Goal: Communication & Community: Answer question/provide support

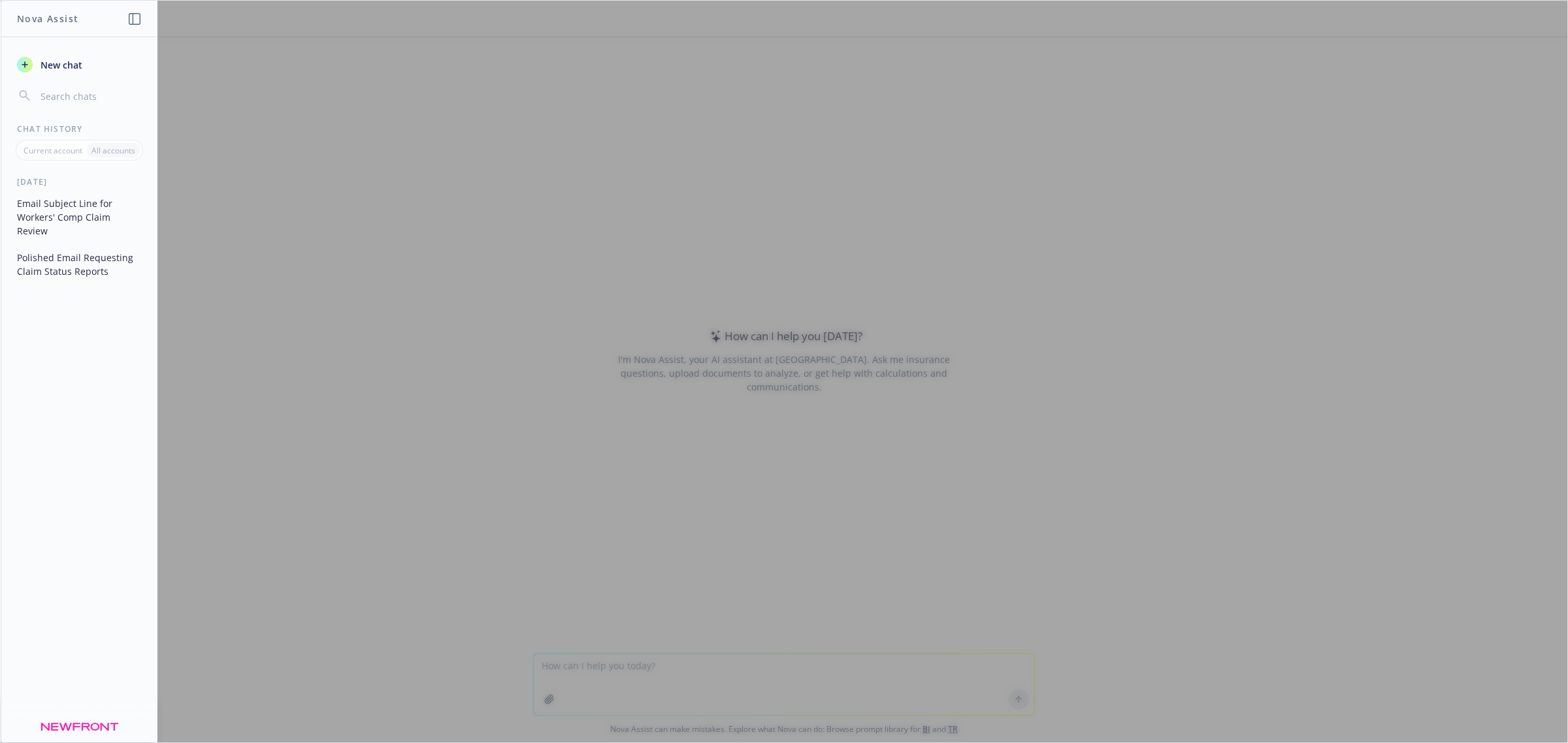
click at [645, 659] on div at bounding box center [784, 372] width 1566 height 742
click at [24, 432] on div "[DATE] Email Subject Line for Workers' Comp Claim Review Polished Email Request…" at bounding box center [79, 459] width 156 height 566
click at [76, 59] on span "New chat" at bounding box center [60, 65] width 45 height 14
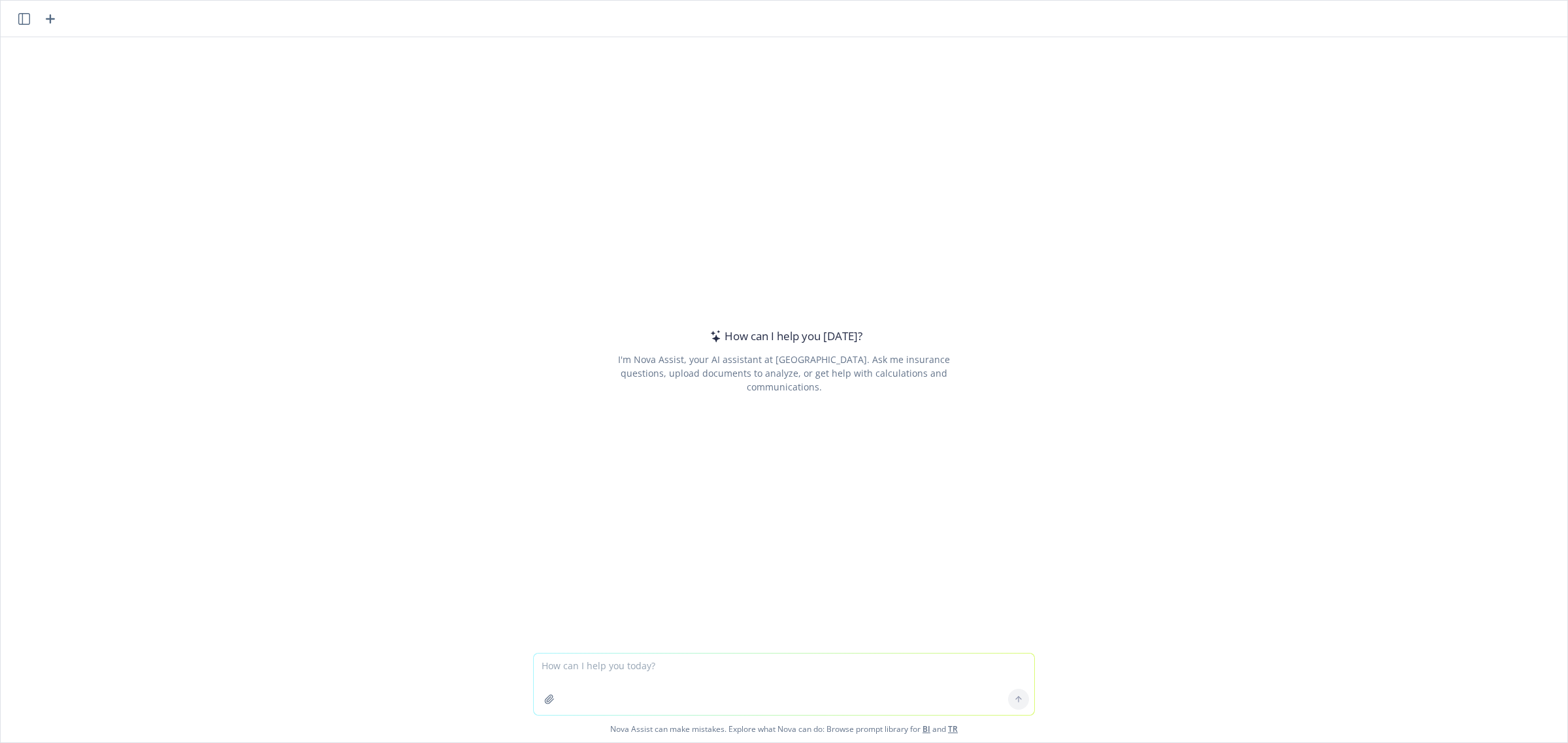
click at [591, 668] on textarea at bounding box center [784, 684] width 500 height 61
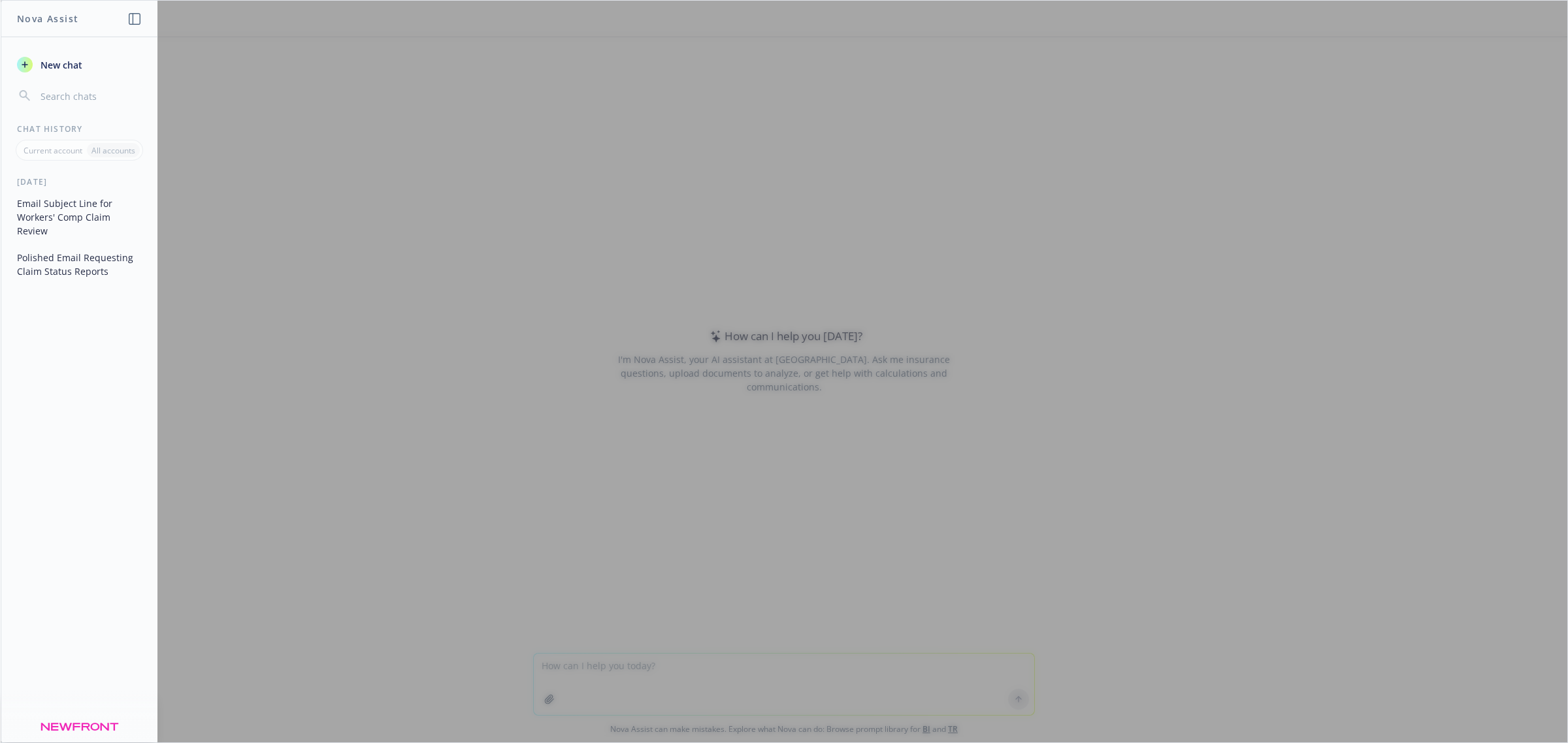
click at [63, 369] on div "[DATE] Email Subject Line for Workers' Comp Claim Review Polished Email Request…" at bounding box center [79, 459] width 156 height 566
click at [69, 84] on div "New chat" at bounding box center [79, 80] width 156 height 55
click at [63, 96] on input "button" at bounding box center [90, 96] width 104 height 19
click at [19, 93] on icon "button" at bounding box center [25, 96] width 13 height 13
click at [23, 60] on icon "button" at bounding box center [24, 64] width 10 height 10
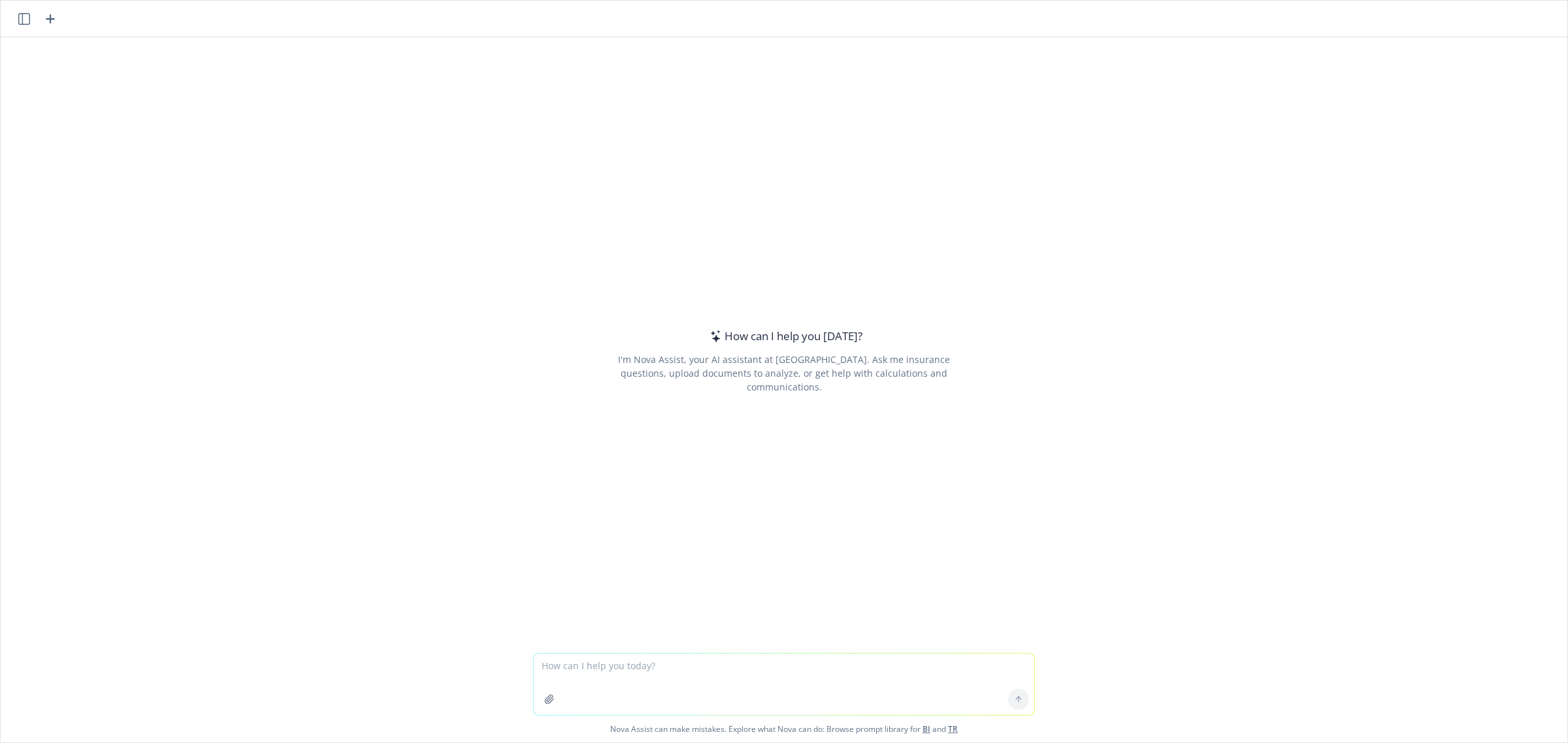
click at [611, 666] on textarea at bounding box center [784, 684] width 500 height 61
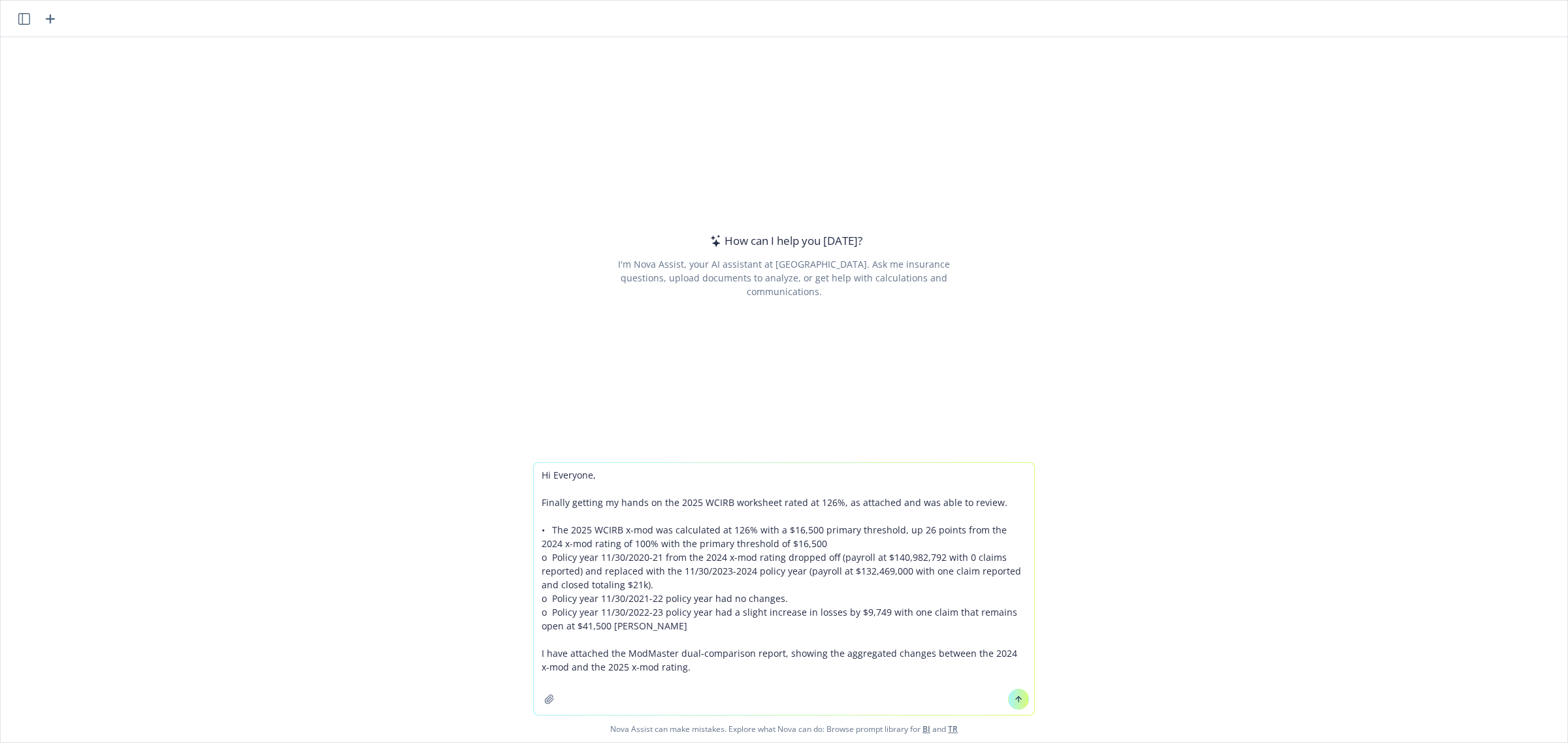
click at [537, 479] on textarea "Hi Everyone, Finally getting my hands on the 2025 WCIRB worksheet rated at 126%…" at bounding box center [784, 589] width 500 height 252
type textarea "Please polish up this email regarding Yelp's 2025 WCIRB worksheet comparison be…"
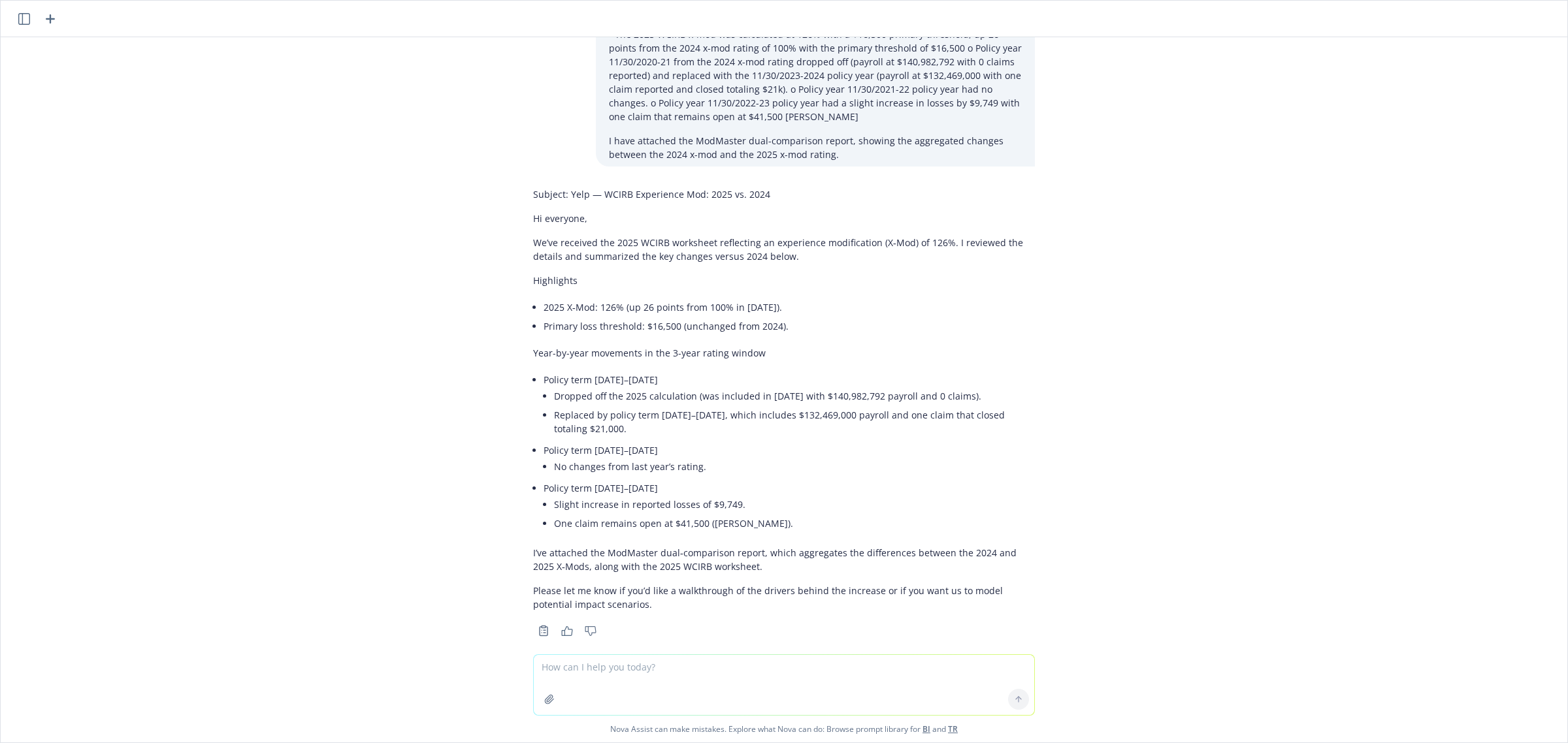
scroll to position [117, 0]
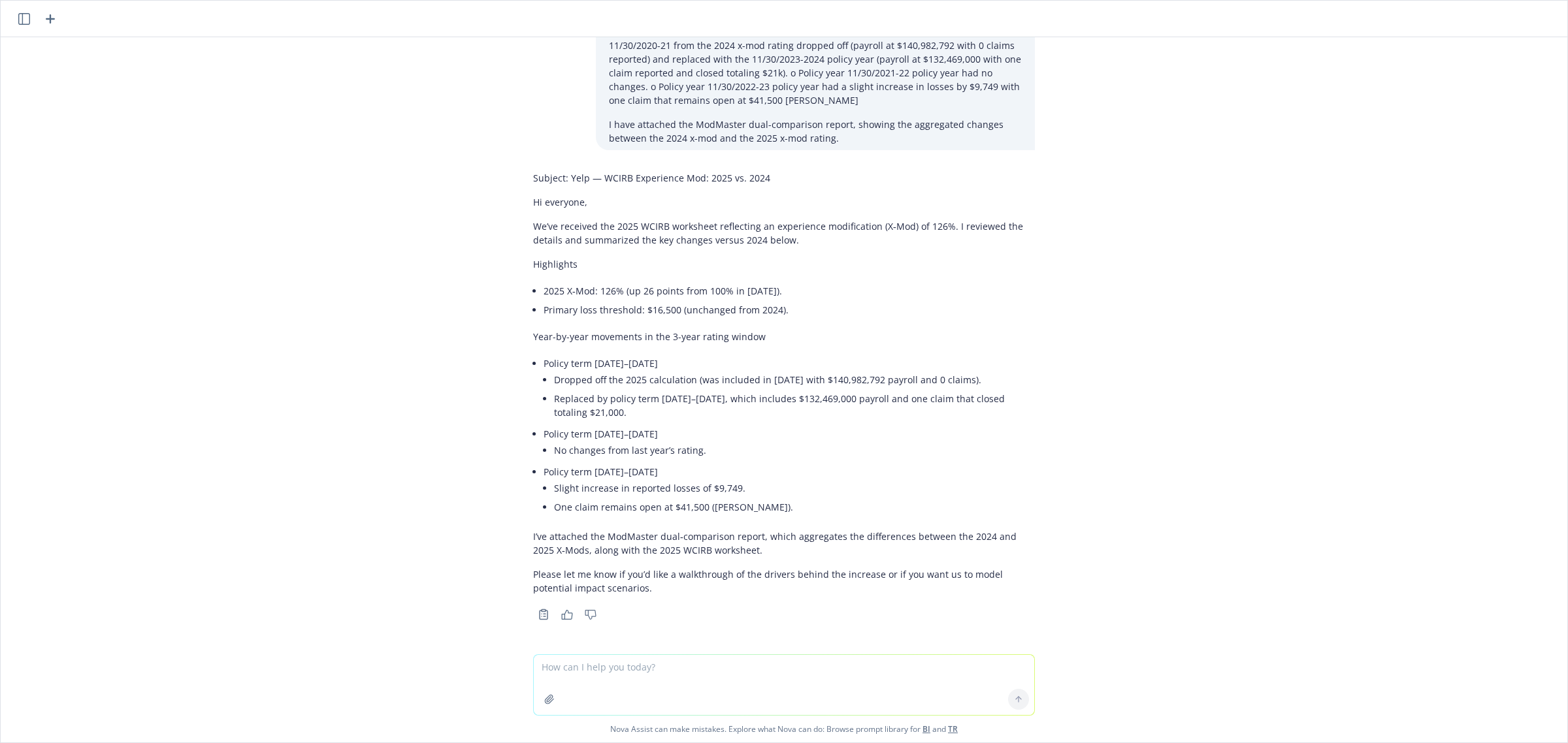
click at [746, 288] on li "2025 X‑Mod: 126% (up 26 points from 100% in [DATE])." at bounding box center [789, 291] width 491 height 19
click at [533, 201] on p "Hi everyone," at bounding box center [783, 202] width 501 height 14
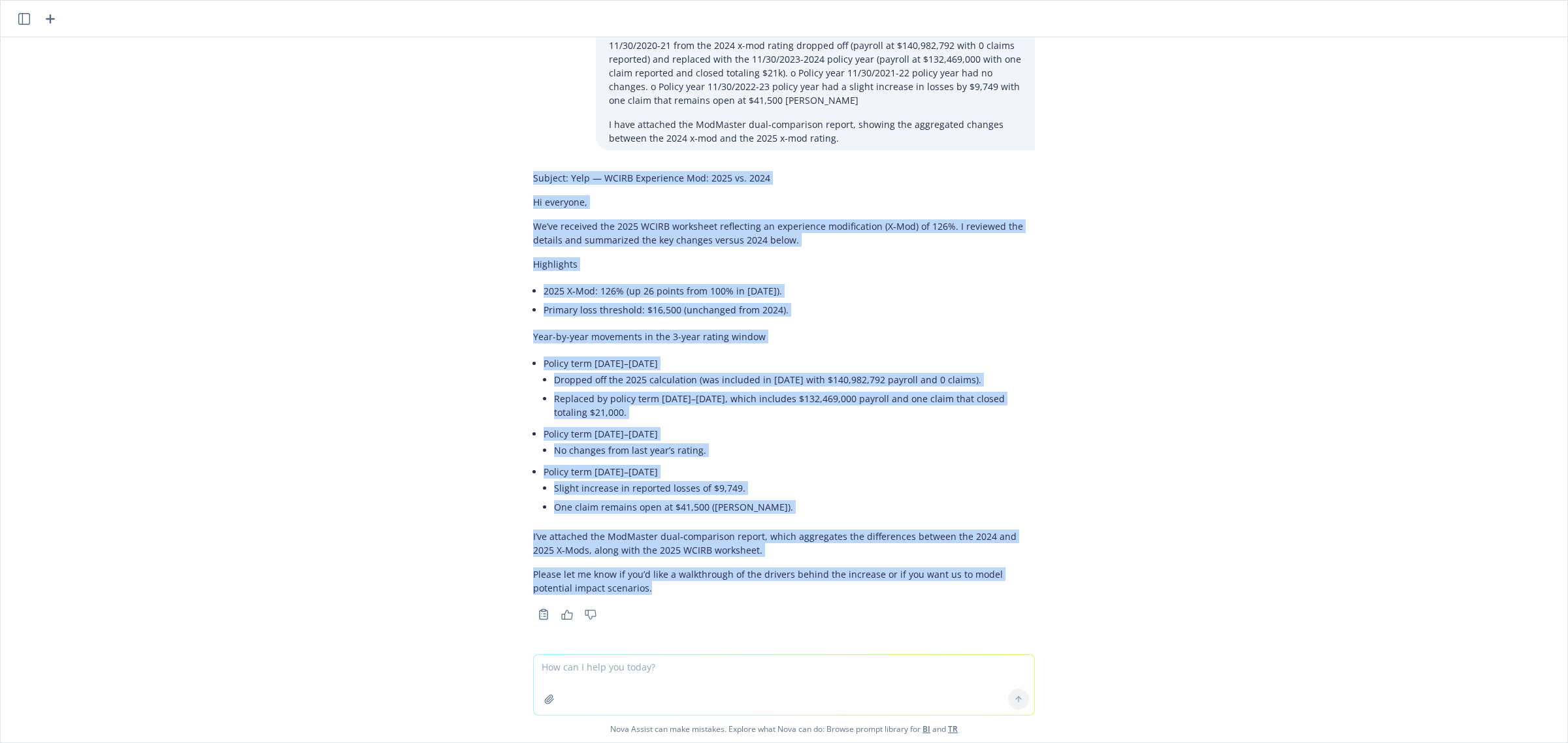
drag, startPoint x: 521, startPoint y: 177, endPoint x: 792, endPoint y: 591, distance: 494.8
click at [792, 591] on div "Subject: Yelp — WCIRB Experience Mod: 2025 vs. 2024 Hi everyone, We’ve received…" at bounding box center [783, 382] width 501 height 434
copy div "Loremip: Dolo — SITAM Consectetu Adi: 3356 el. 1931 Se doeiusmo, Te’in utlabore…"
click at [1566, 167] on div "How can I help you [DATE]? I'm Nova Assist, your AI assistant at Newfront. Ask …" at bounding box center [784, 371] width 1568 height 743
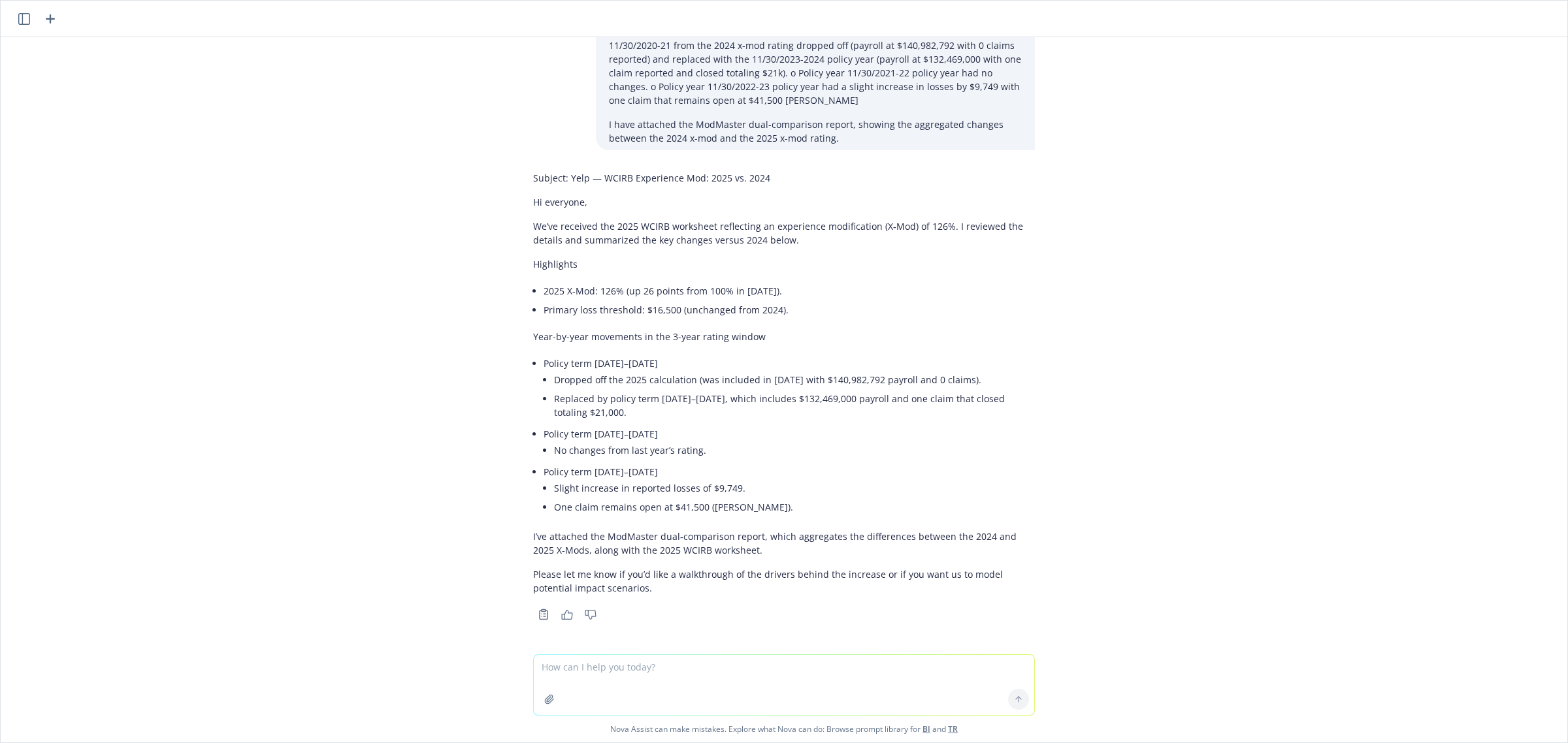
click at [589, 665] on textarea at bounding box center [784, 684] width 500 height 60
click at [589, 665] on textarea "Help me polish up this email to a Third Party Administrator" at bounding box center [784, 684] width 500 height 61
click at [646, 667] on textarea "Help me polish up this email to a Third Party Administrator" at bounding box center [784, 684] width 500 height 61
click at [681, 667] on textarea "Help me polish up this email to a Third Party Administrator" at bounding box center [784, 684] width 500 height 61
click at [850, 655] on textarea "Help me polish up this email to a Third Party Administrator" at bounding box center [784, 684] width 500 height 61
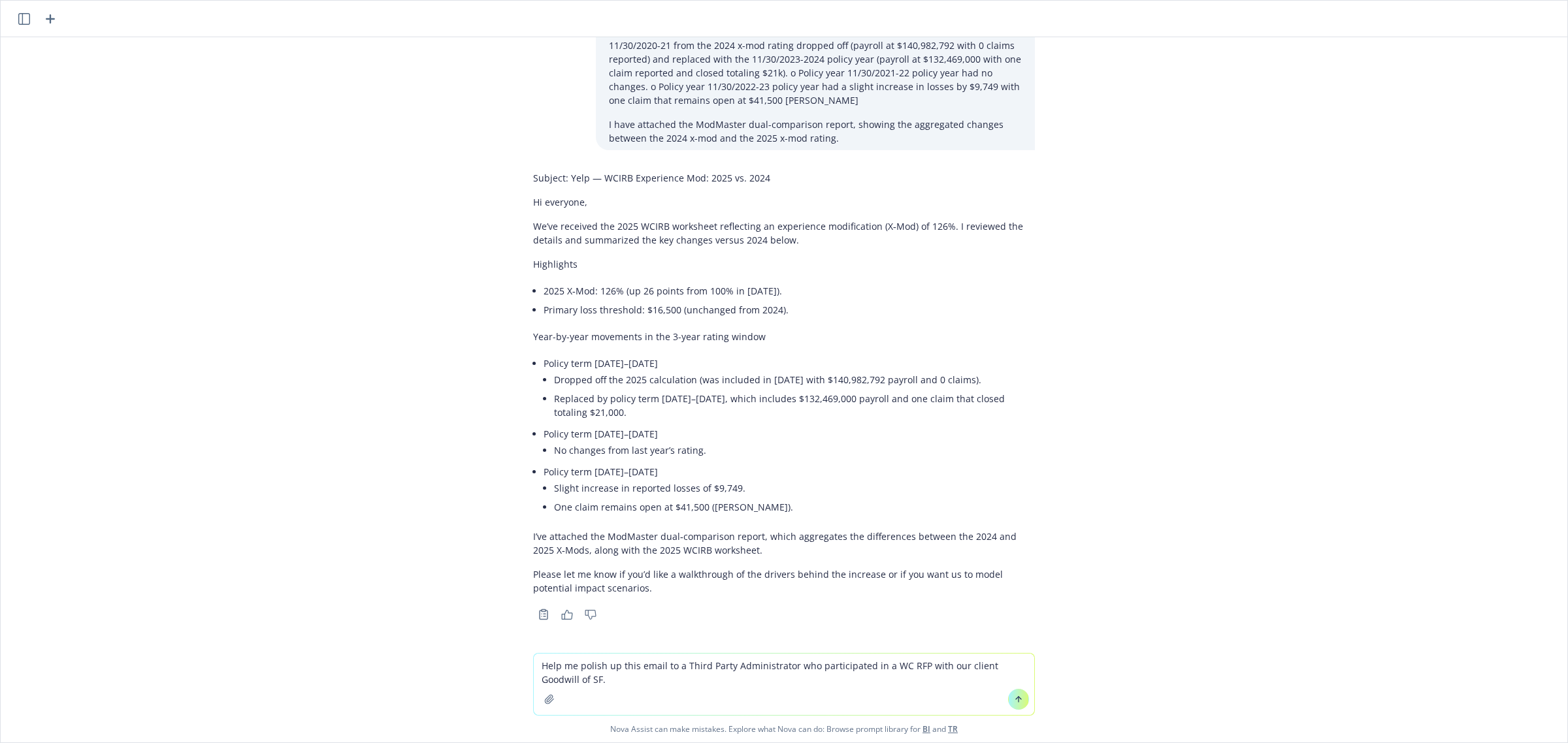
click at [782, 660] on textarea "Help me polish up this email to a Third Party Administrator who participated in…" at bounding box center [784, 684] width 500 height 61
click at [625, 681] on textarea "Help me polish up this email to a Third Party Administrator who participated in…" at bounding box center [784, 684] width 500 height 61
type textarea "Help me polish up this email to a Third Party Administrator who participated in…"
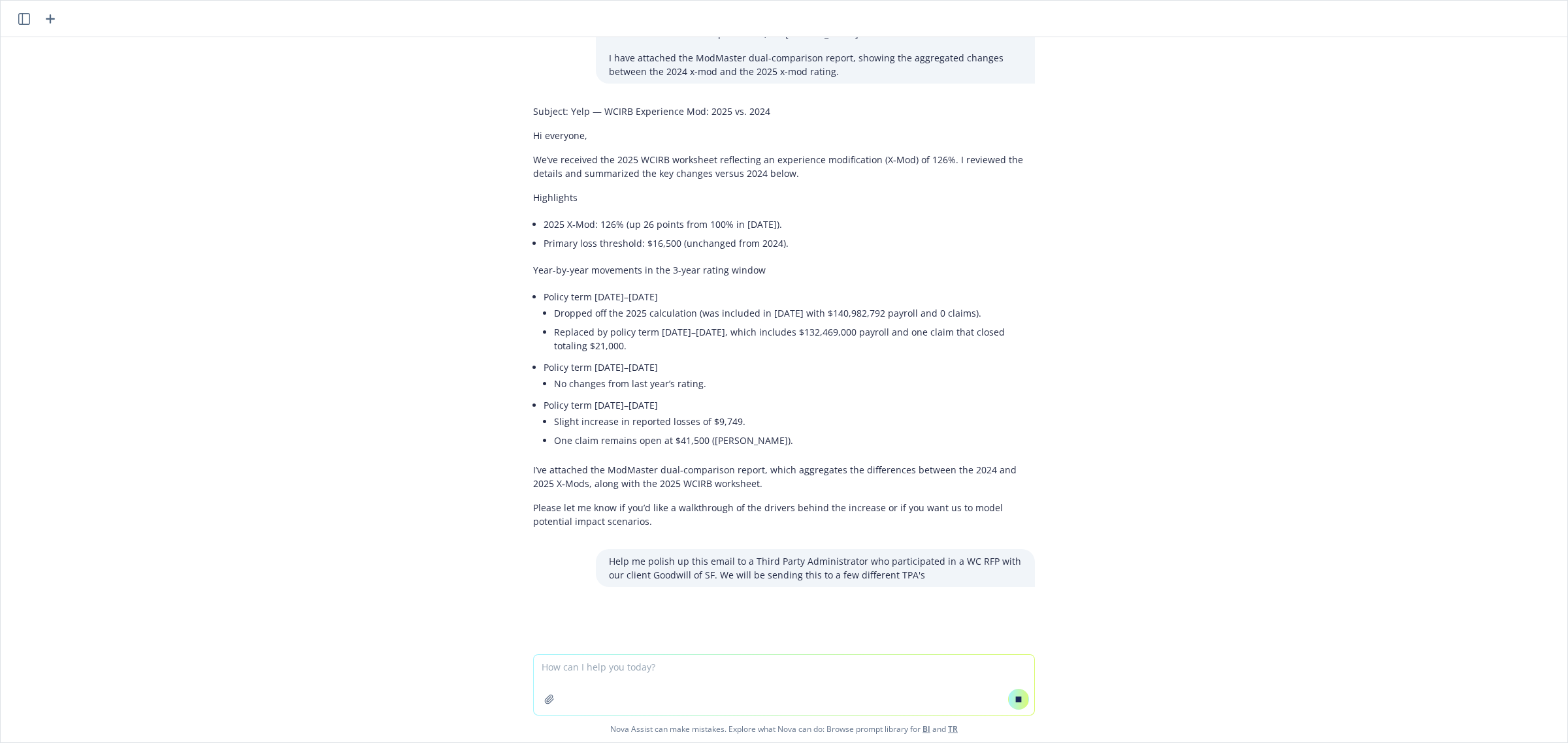
paste textarea "Lore [Ipsumd Sitamet Cons], Adipi eli sed doeiusmodt inci utlabore et dolorema …"
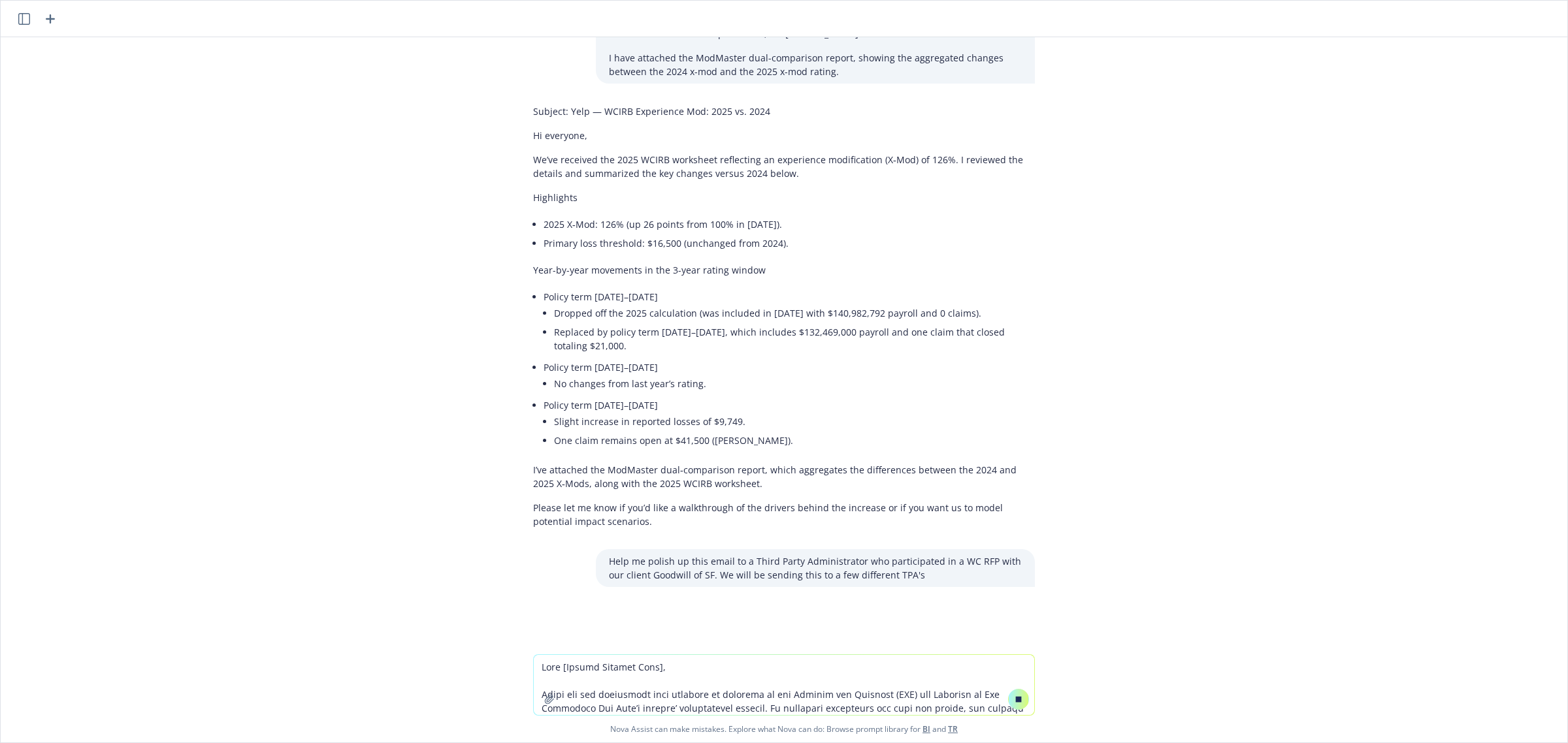
scroll to position [192, 0]
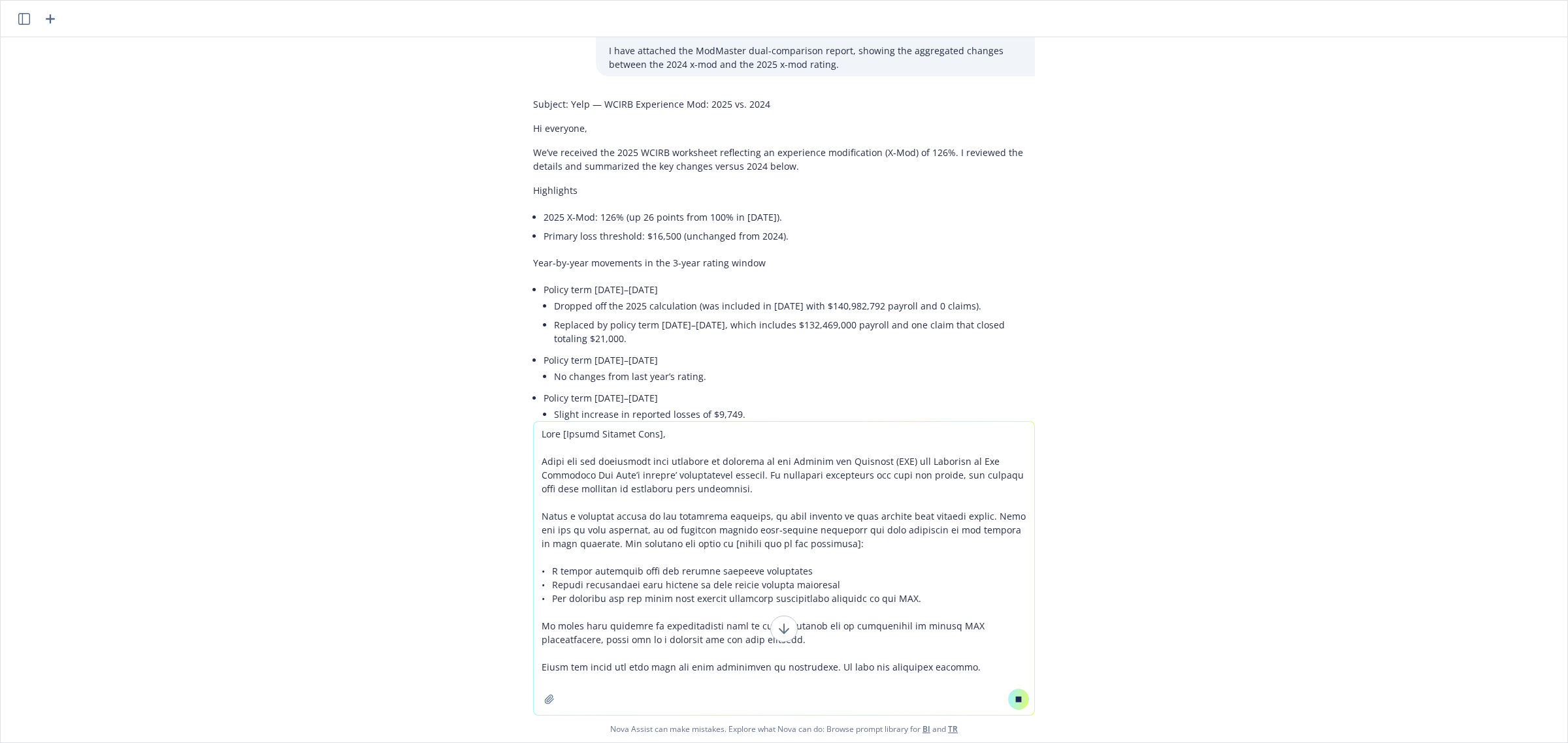
click at [761, 622] on textarea at bounding box center [784, 568] width 500 height 293
click at [976, 665] on textarea at bounding box center [784, 568] width 500 height 293
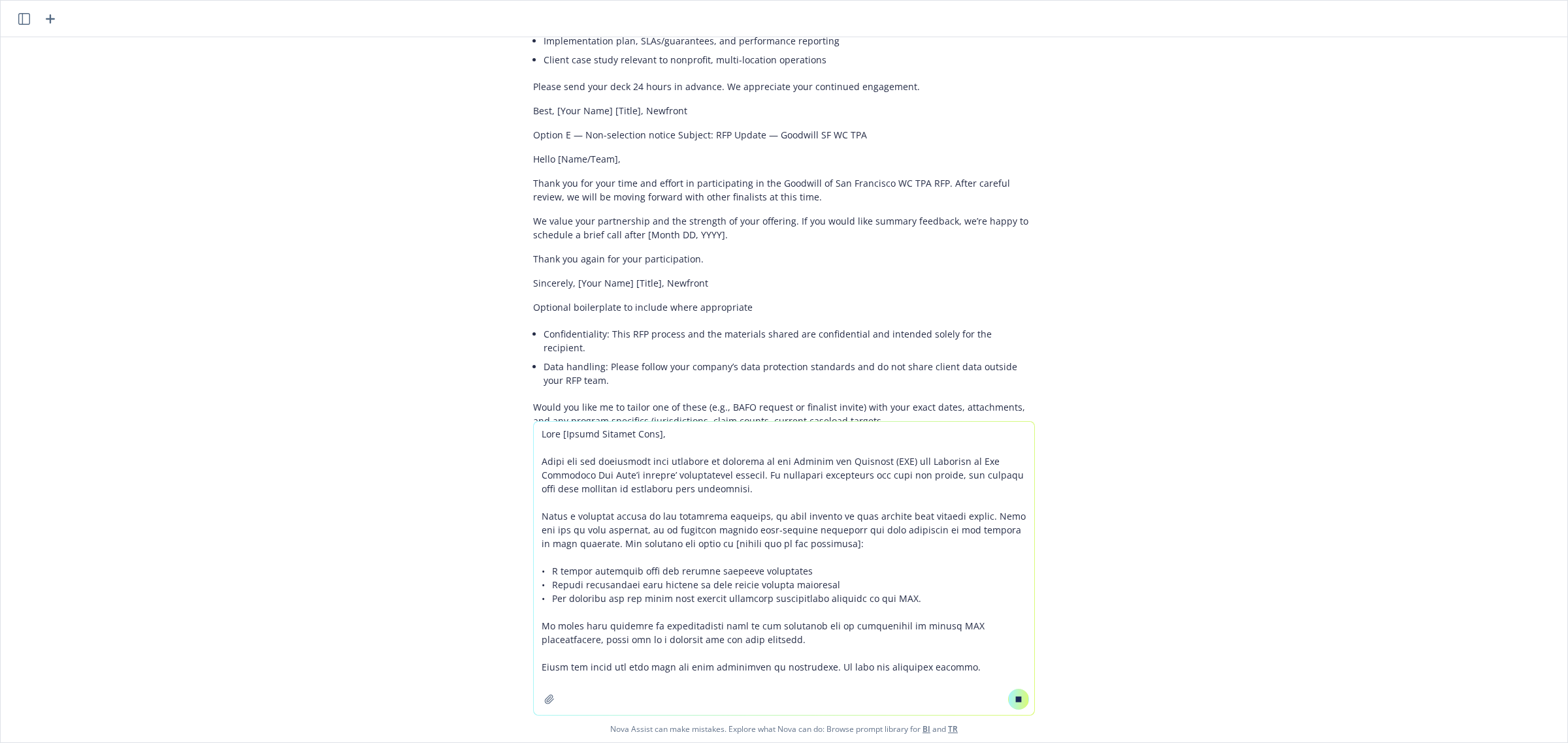
scroll to position [1946, 0]
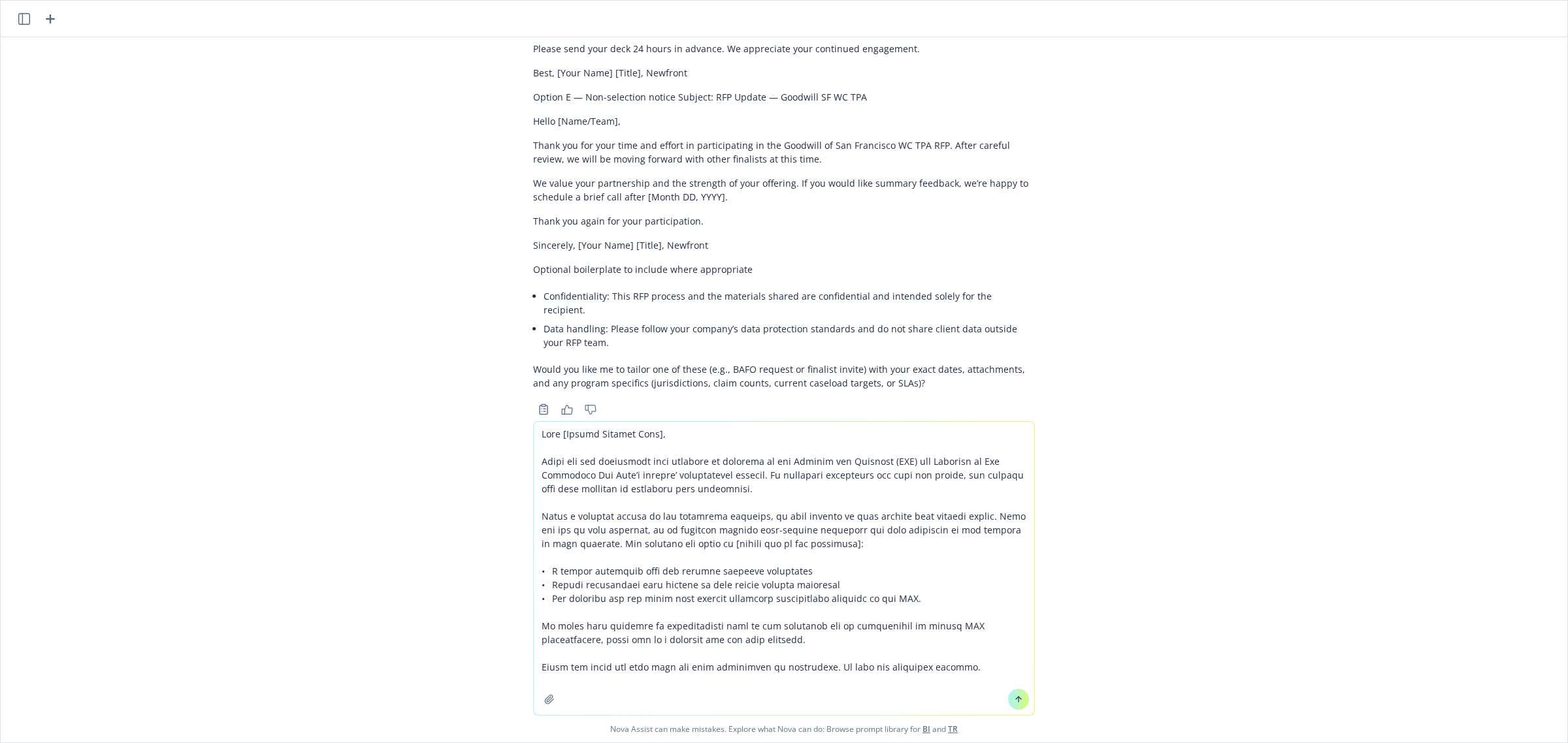
click at [534, 435] on textarea at bounding box center [784, 568] width 500 height 293
type textarea "Lore ip dol sitam cons adi elitsed. Doei [Tempor Incidid Utla], Etdol mag ali e…"
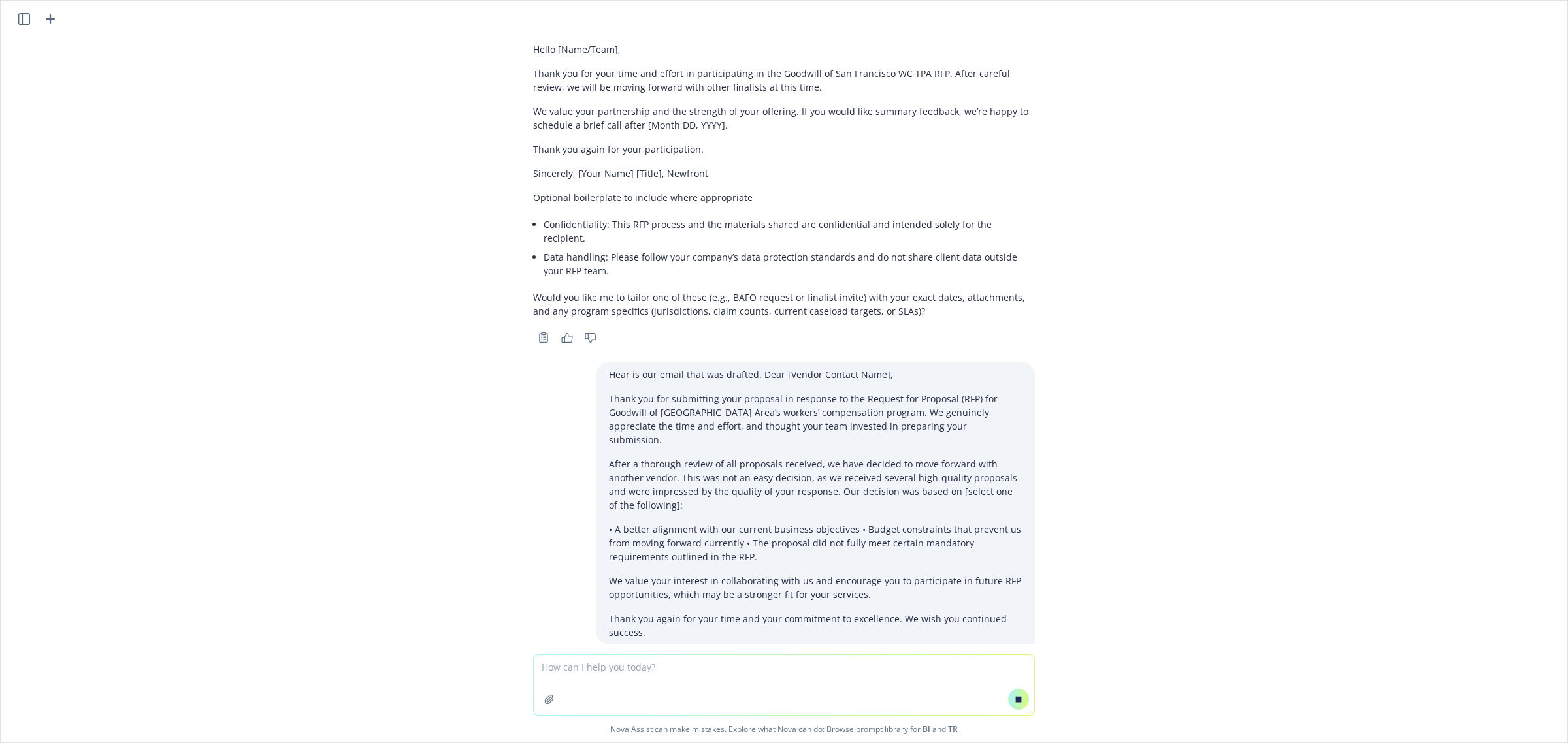
scroll to position [1986, 0]
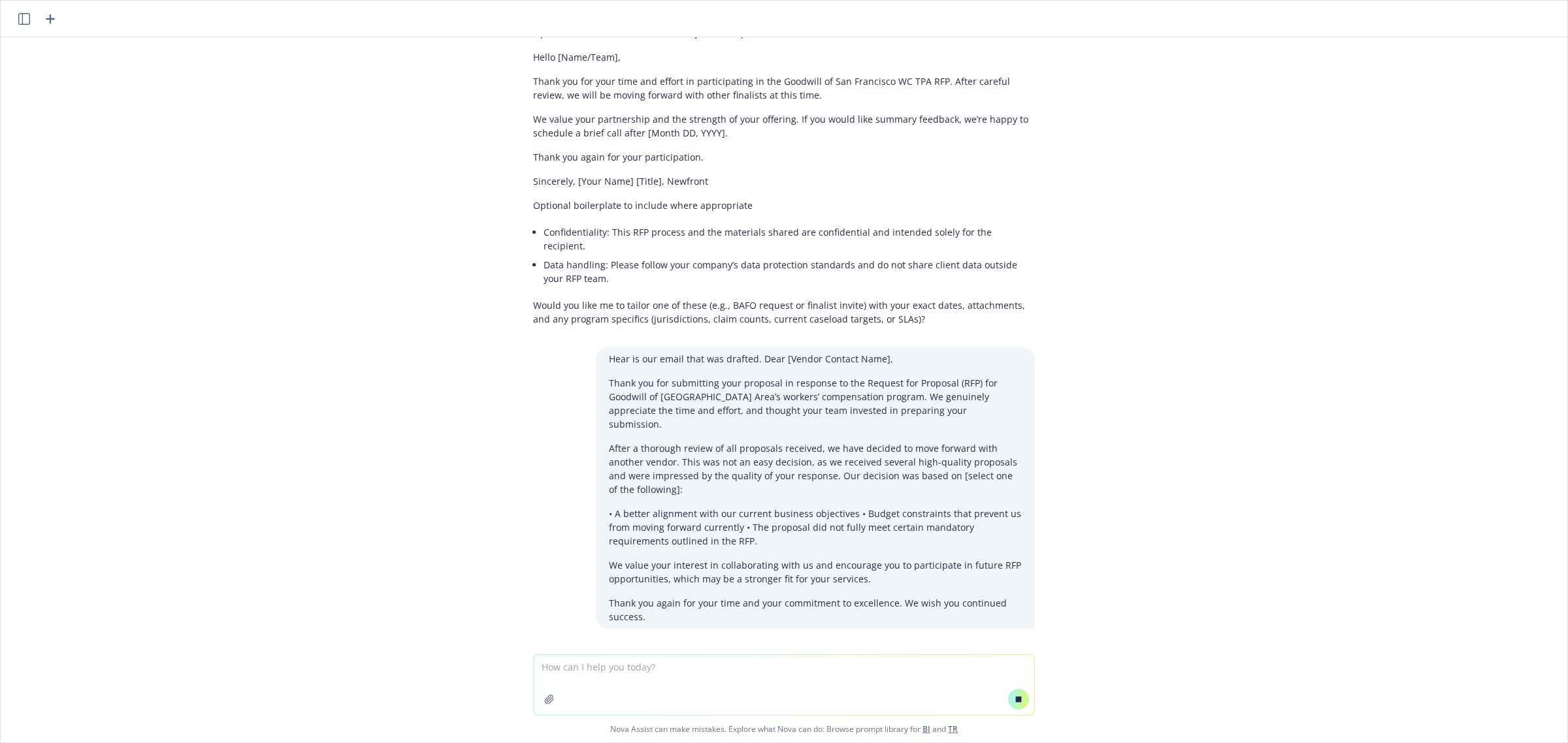
click at [671, 667] on textarea at bounding box center [784, 684] width 500 height 60
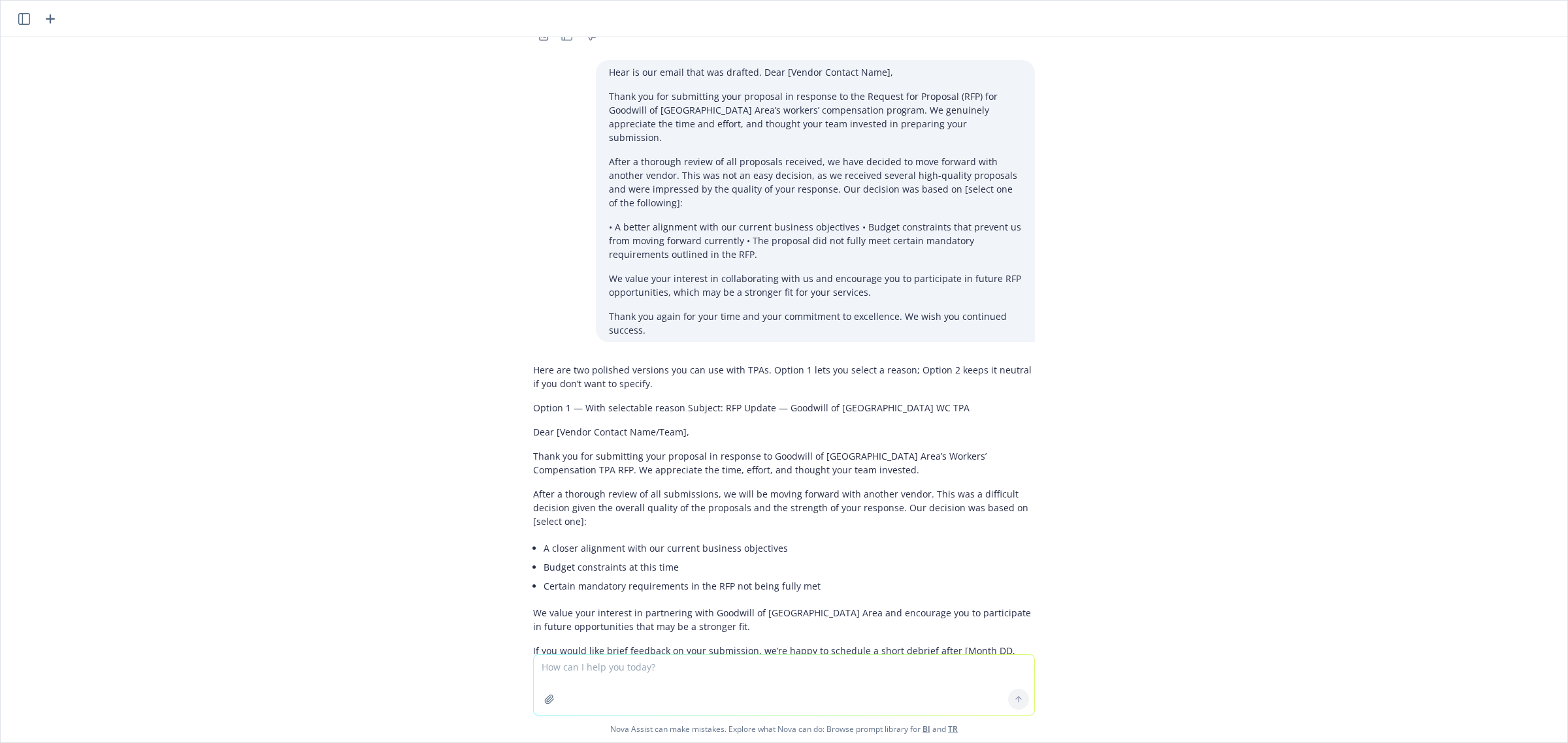
scroll to position [2434, 0]
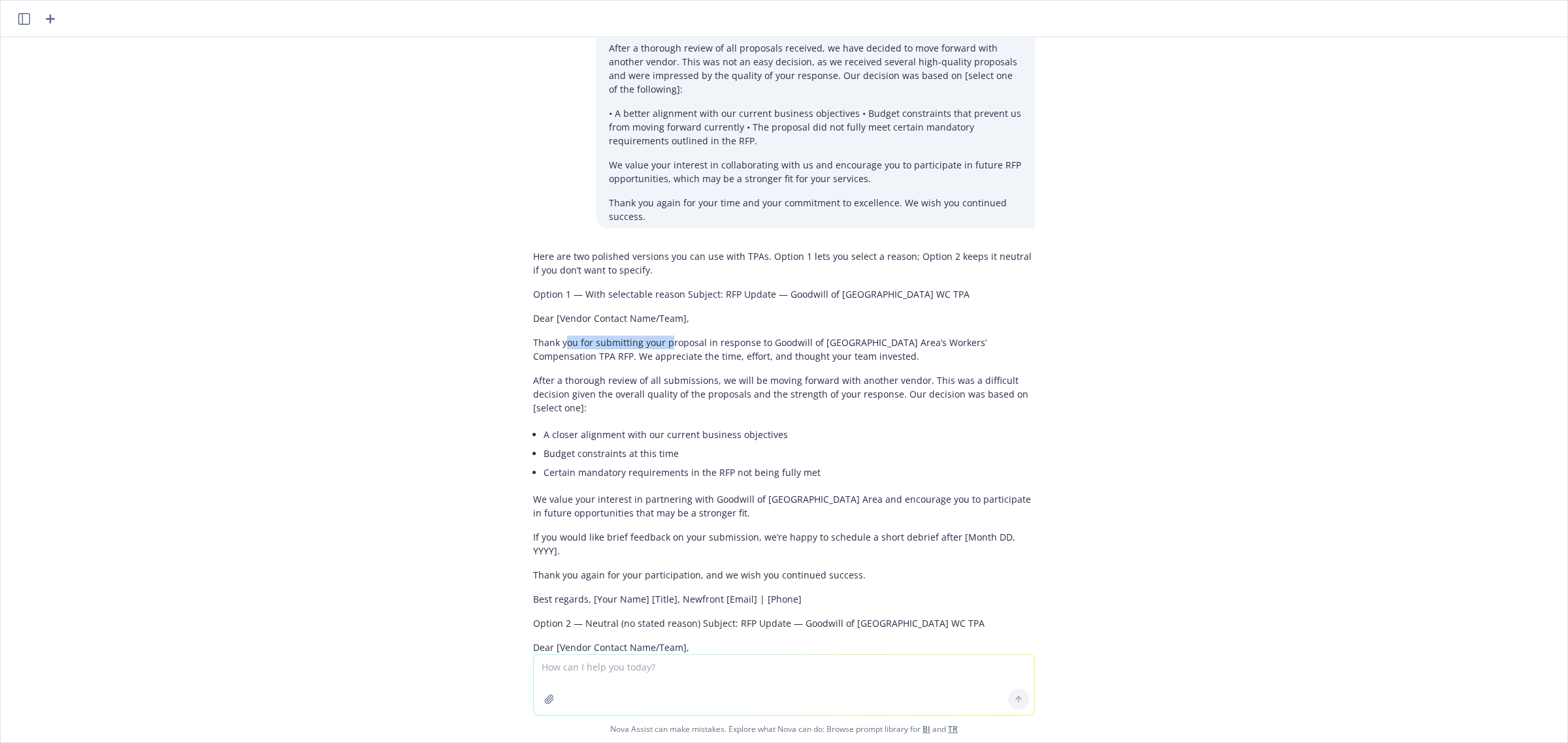
drag, startPoint x: 555, startPoint y: 298, endPoint x: 658, endPoint y: 301, distance: 103.0
click at [658, 336] on p "Thank you for submitting your proposal in response to Goodwill of [GEOGRAPHIC_D…" at bounding box center [783, 349] width 501 height 27
click at [836, 336] on p "Thank you for submitting your proposal in response to Goodwill of [GEOGRAPHIC_D…" at bounding box center [783, 349] width 501 height 27
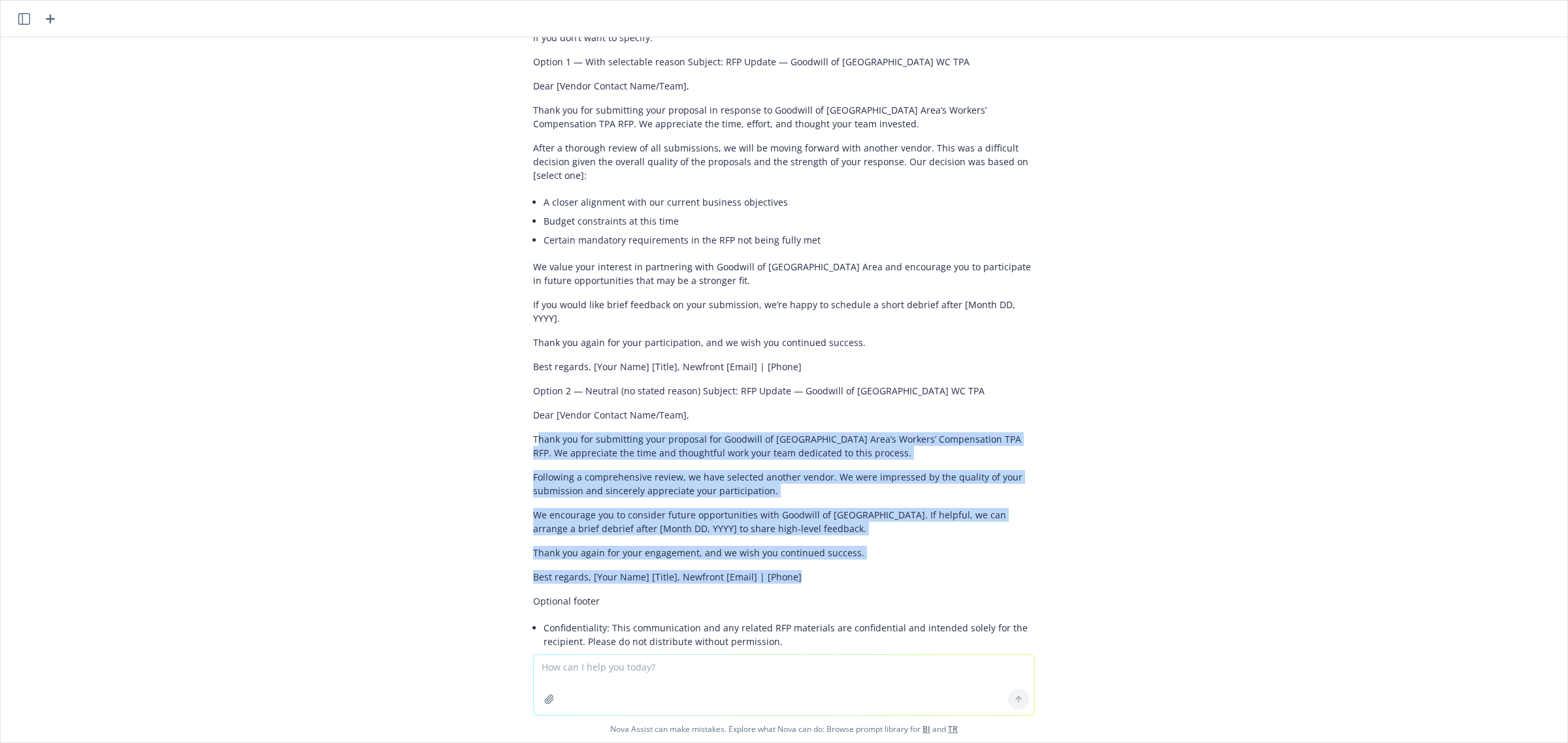
drag, startPoint x: 527, startPoint y: 386, endPoint x: 937, endPoint y: 510, distance: 428.3
click at [937, 510] on div "Here are two polished versions you can use with TPAs. Option 1 lets you select …" at bounding box center [783, 334] width 501 height 644
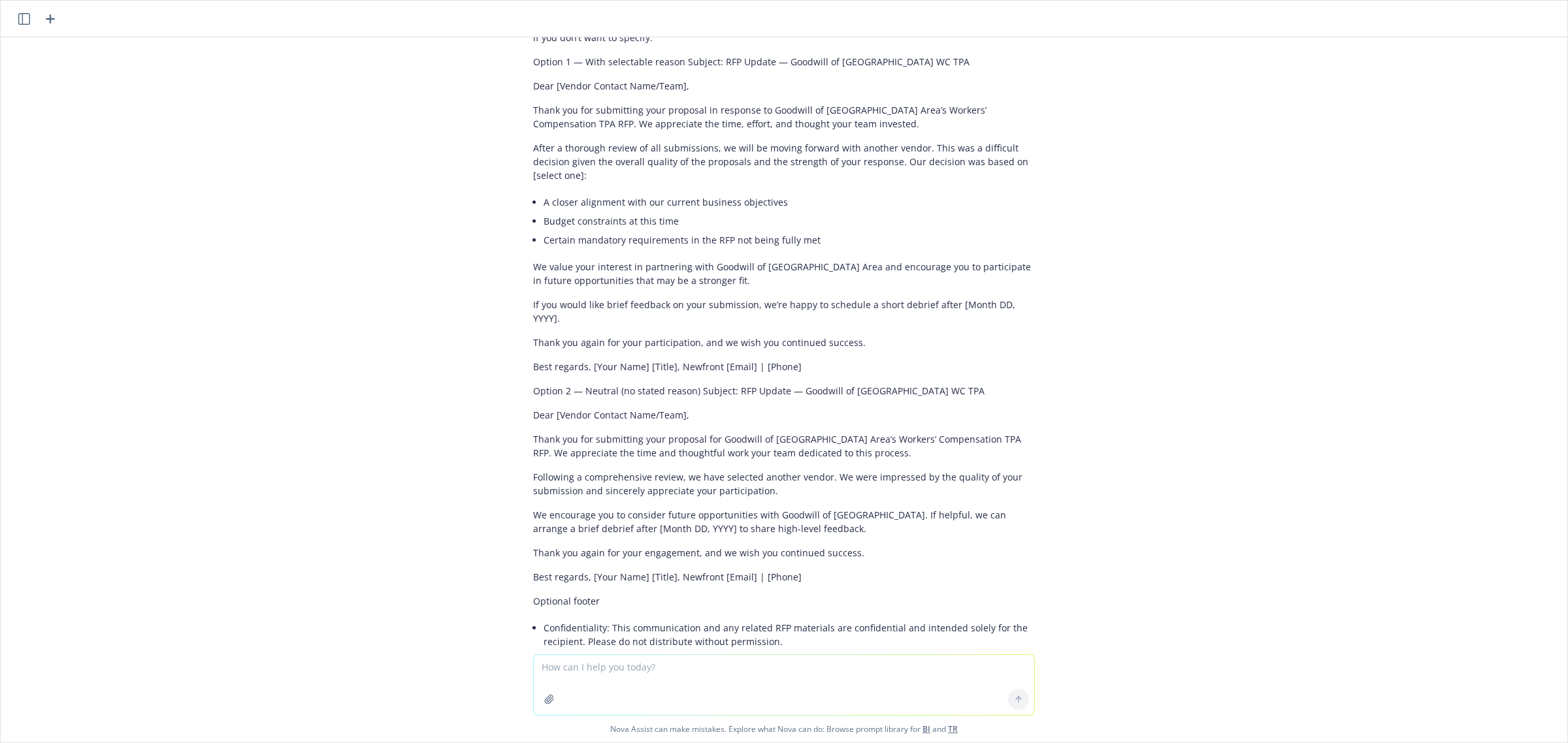
click at [618, 384] on p "Option 2 — Neutral (no stated reason) Subject: RFP Update — Goodwill of [GEOGRA…" at bounding box center [783, 391] width 501 height 14
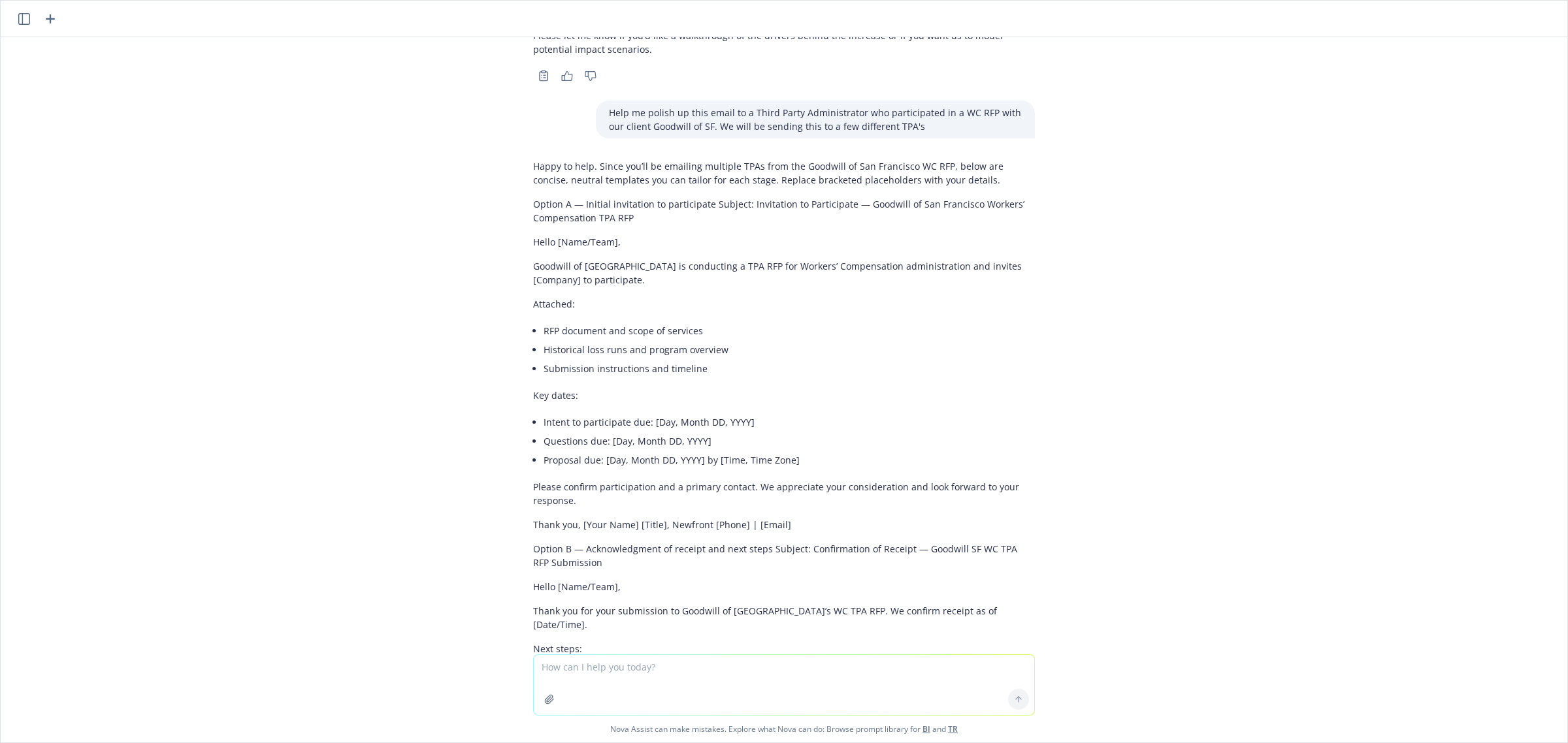
scroll to position [708, 0]
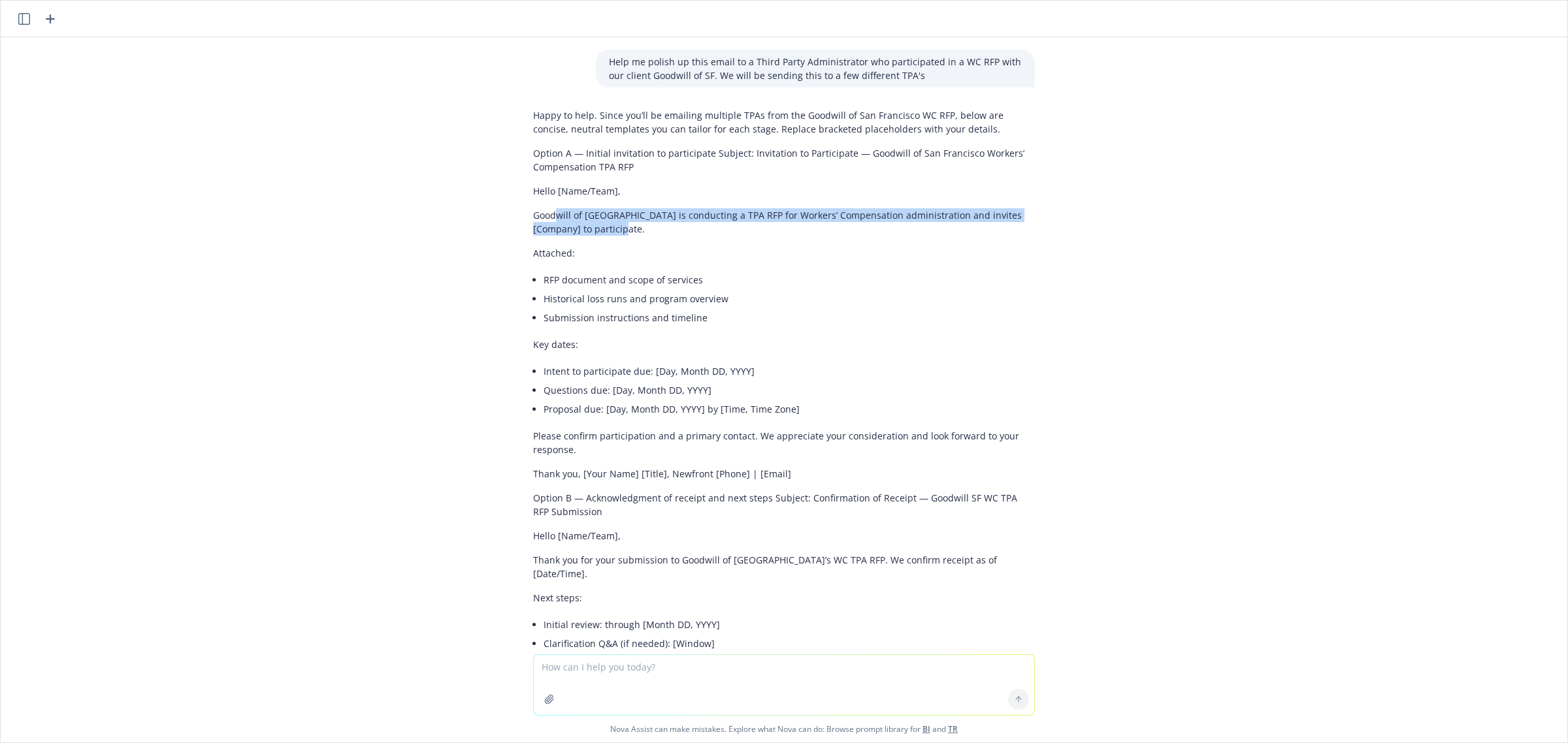
drag, startPoint x: 545, startPoint y: 211, endPoint x: 778, endPoint y: 224, distance: 233.4
click at [778, 224] on p "Goodwill of [GEOGRAPHIC_DATA] is conducting a TPA RFP for Workers’ Compensation…" at bounding box center [783, 221] width 501 height 27
click at [582, 253] on p "Attached:" at bounding box center [783, 253] width 501 height 14
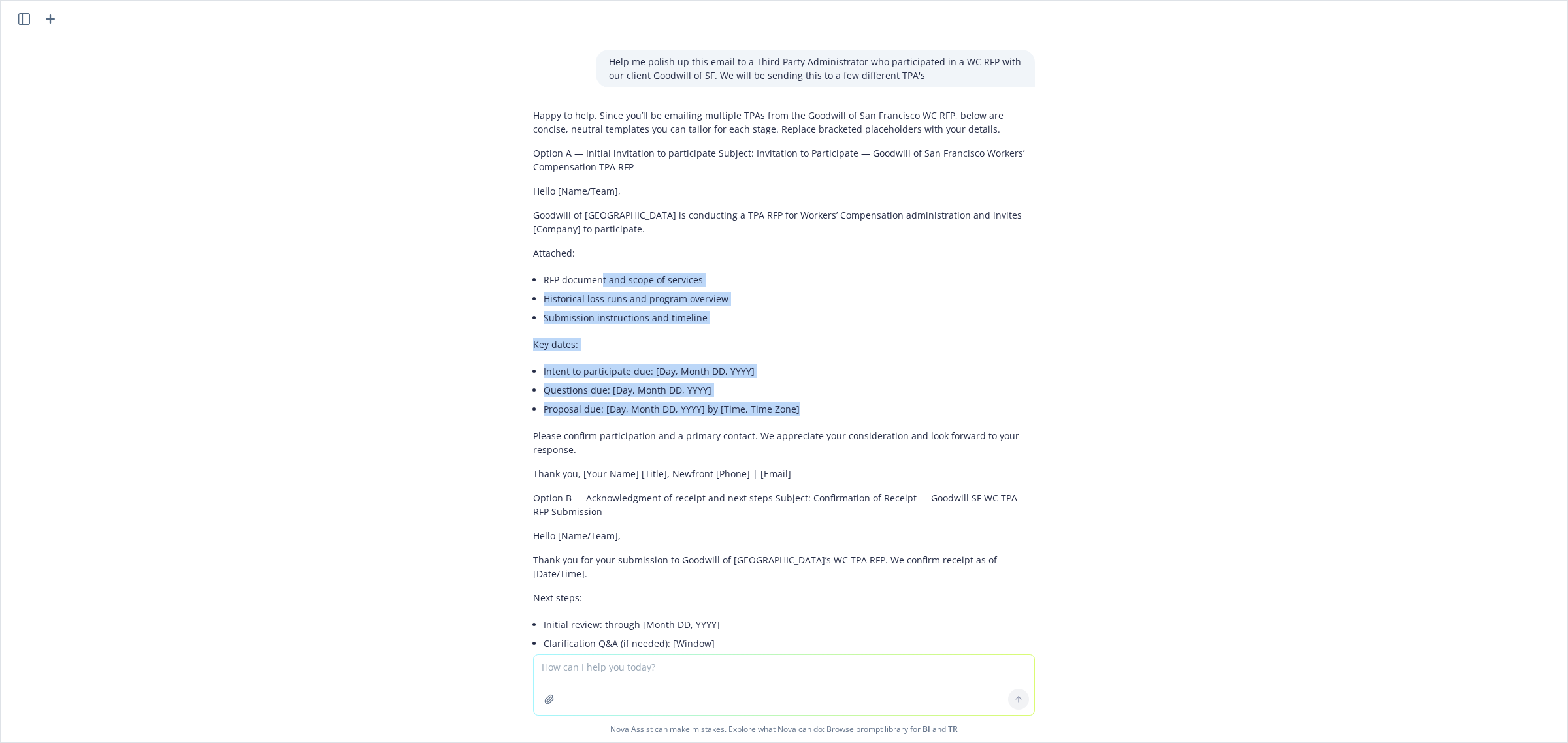
drag, startPoint x: 589, startPoint y: 282, endPoint x: 849, endPoint y: 413, distance: 291.1
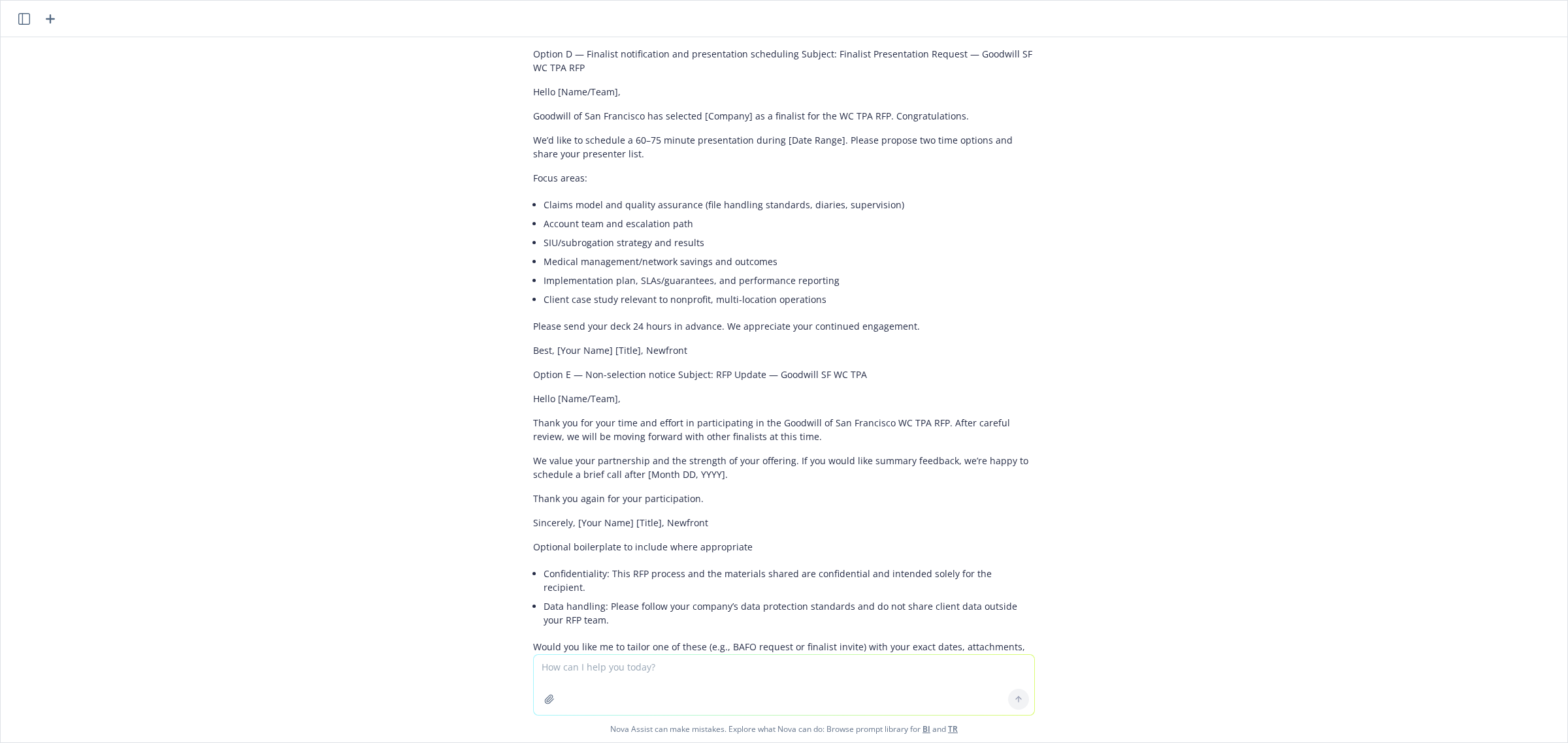
scroll to position [1687, 0]
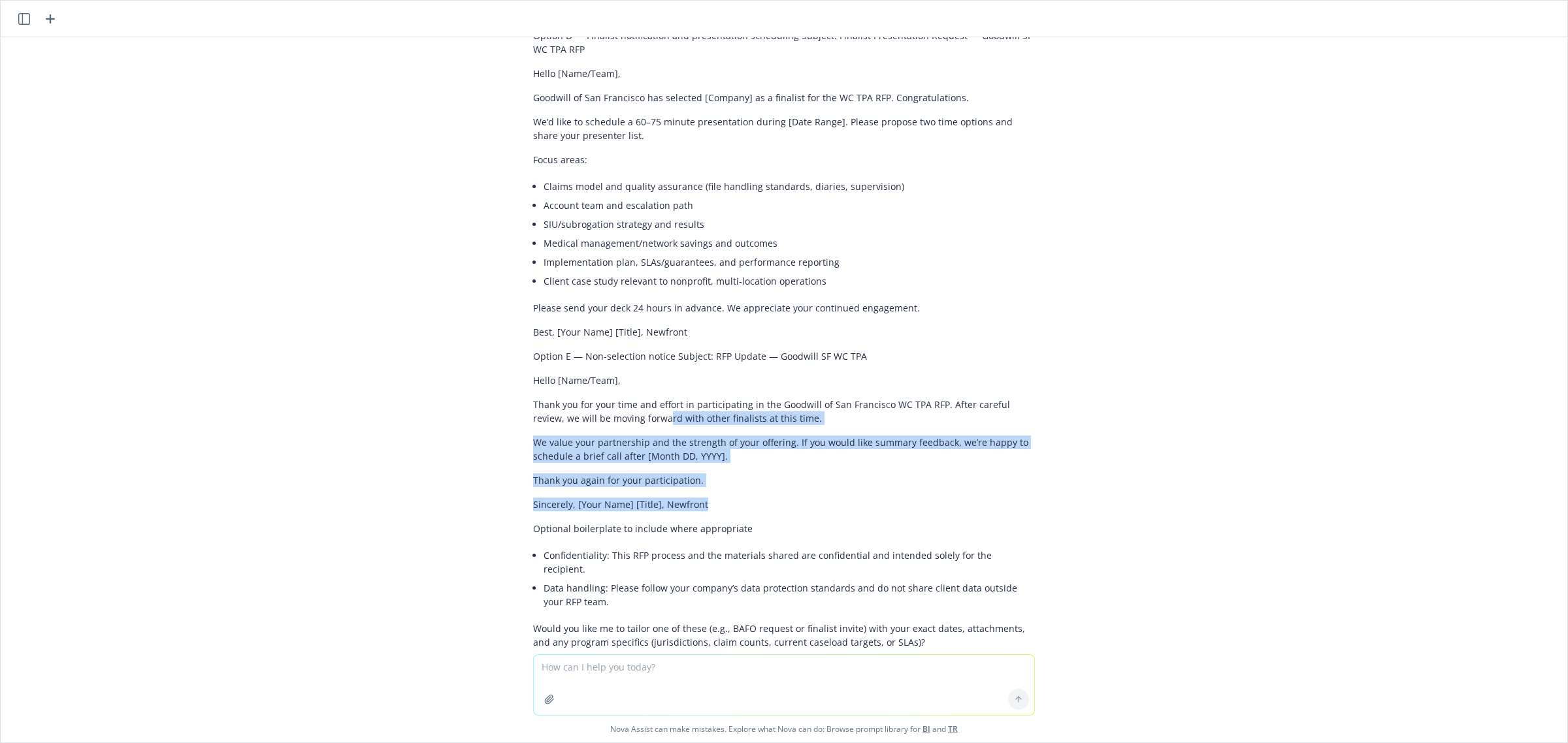
drag, startPoint x: 622, startPoint y: 402, endPoint x: 1122, endPoint y: 488, distance: 507.3
click at [1122, 488] on div "Please polish up this email regarding Yelp's 2025 WCIRB worksheet comparison be…" at bounding box center [784, 346] width 1566 height 617
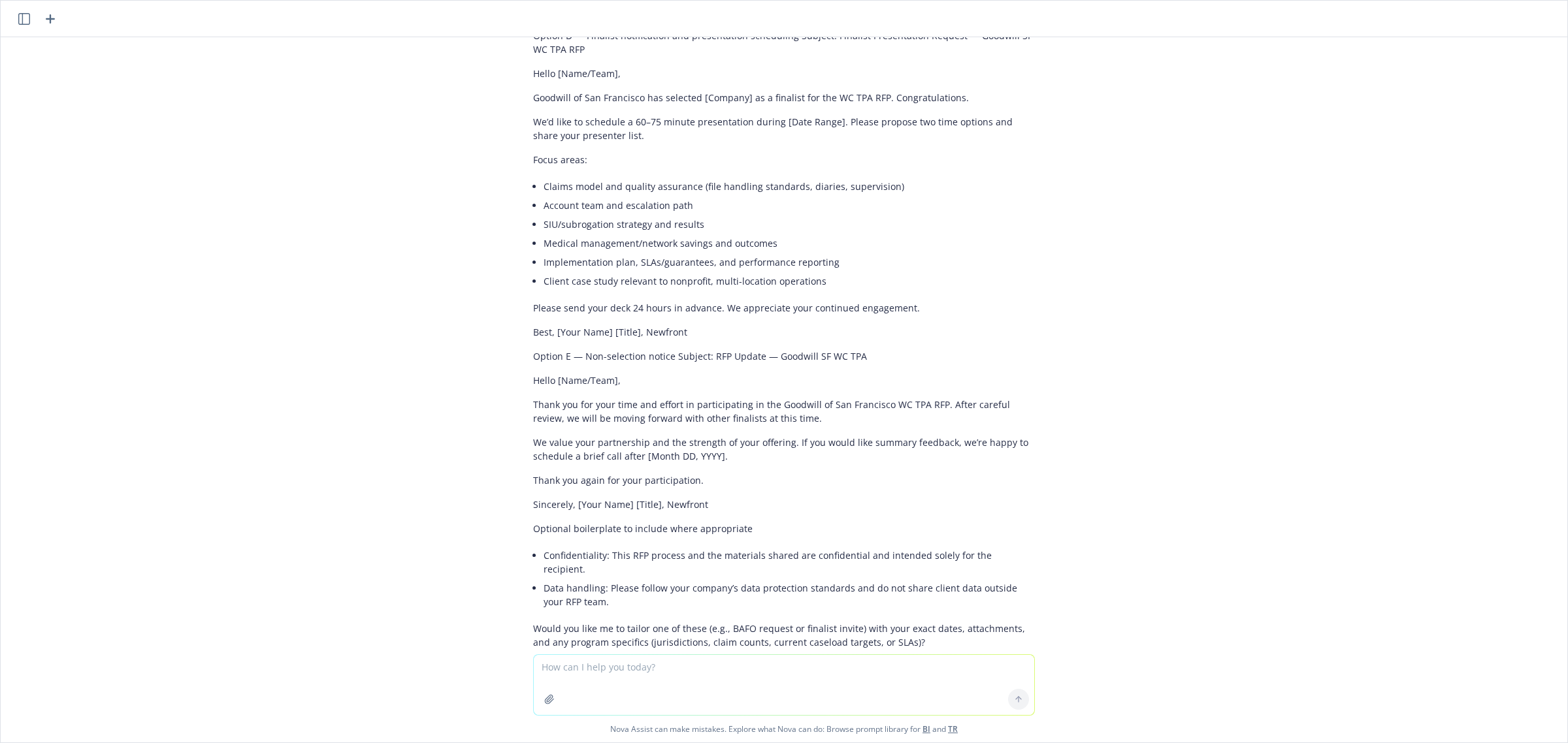
click at [761, 91] on p "Goodwill of San Francisco has selected [Company] as a finalist for the WC TPA R…" at bounding box center [783, 98] width 501 height 14
click at [568, 115] on p "We’d like to schedule a 60–75 minute presentation during [Date Range]. Please p…" at bounding box center [783, 128] width 501 height 27
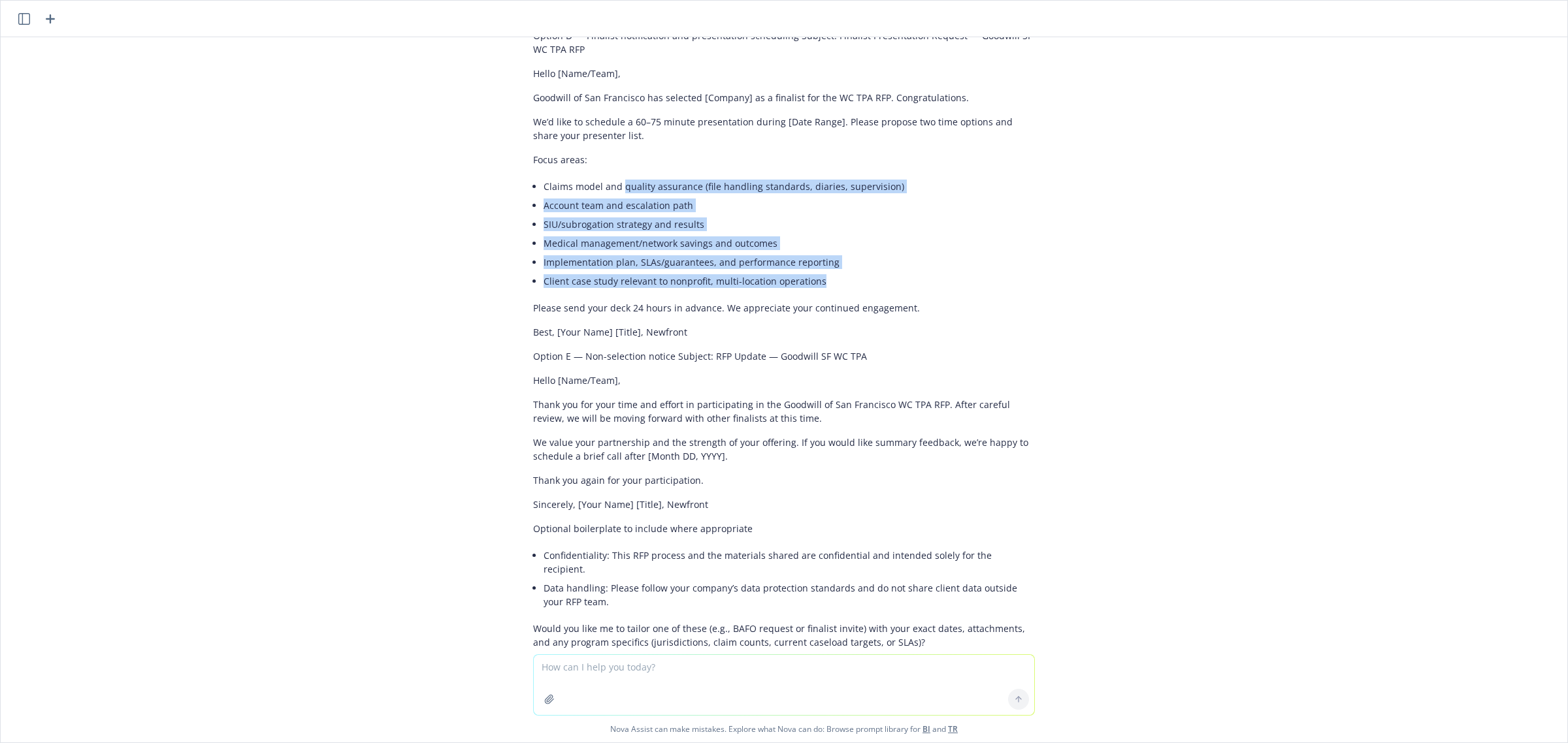
drag, startPoint x: 612, startPoint y: 170, endPoint x: 888, endPoint y: 256, distance: 289.1
click at [888, 256] on ul "Claims model and quality assurance (file handling standards, diaries, supervisi…" at bounding box center [789, 233] width 491 height 113
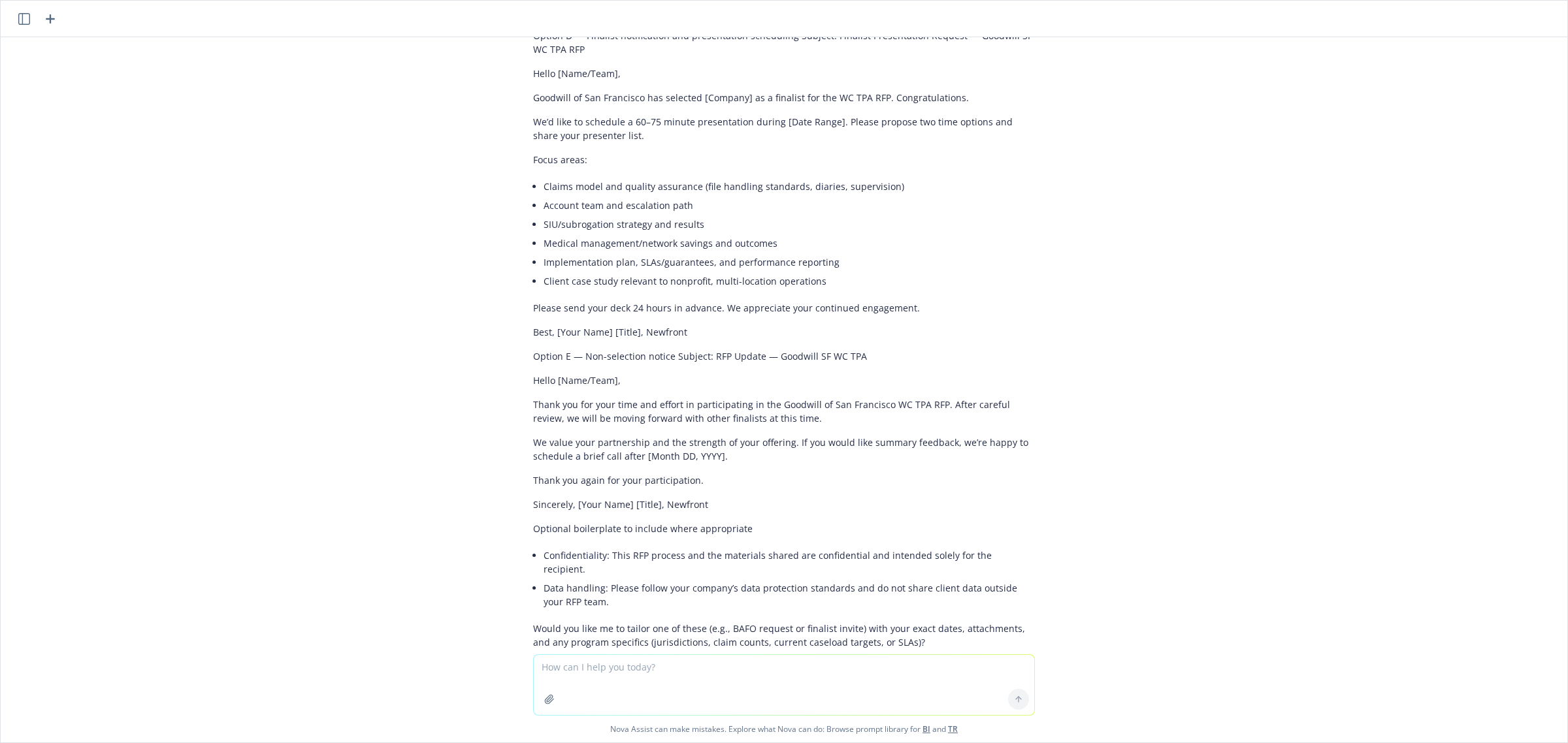
click at [710, 667] on textarea at bounding box center [784, 684] width 500 height 60
paste textarea "Loremi dol si amet con adip elits. Do eius temp in utlaboree dolor magnaa en ad…"
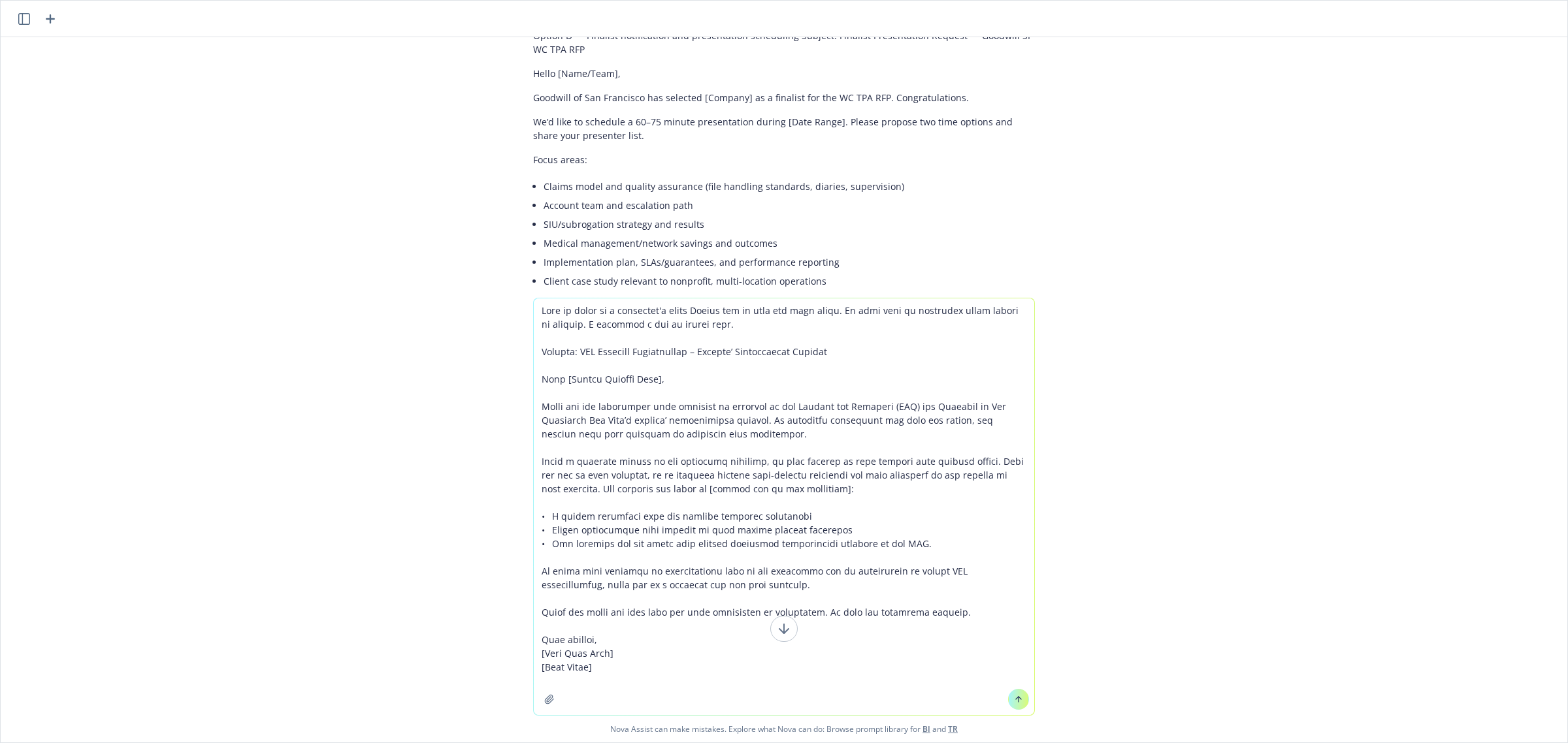
type textarea "Lore ip dolor si a consectet'a elits Doeius tem in utla etd magn aliqu. En admi…"
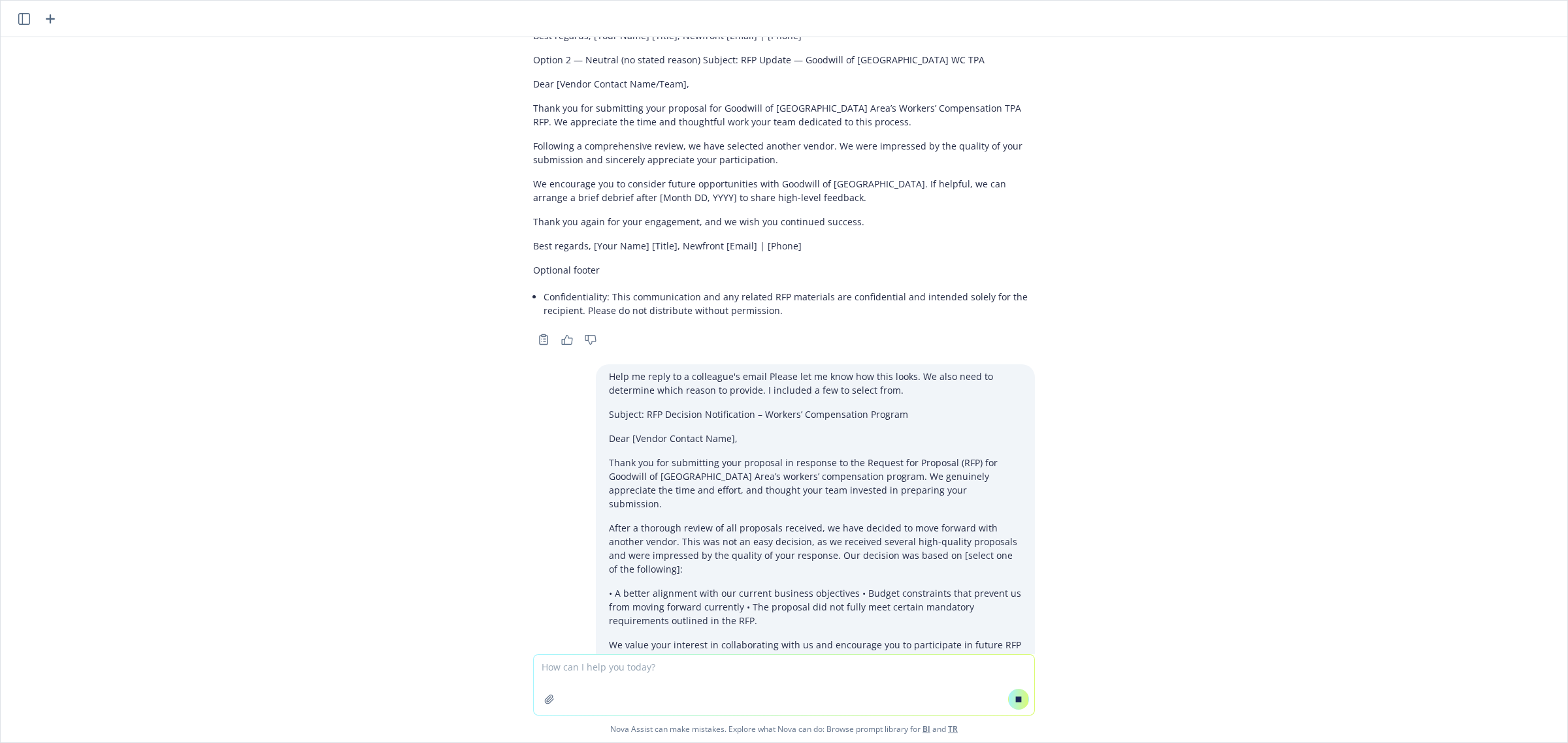
scroll to position [3003, 0]
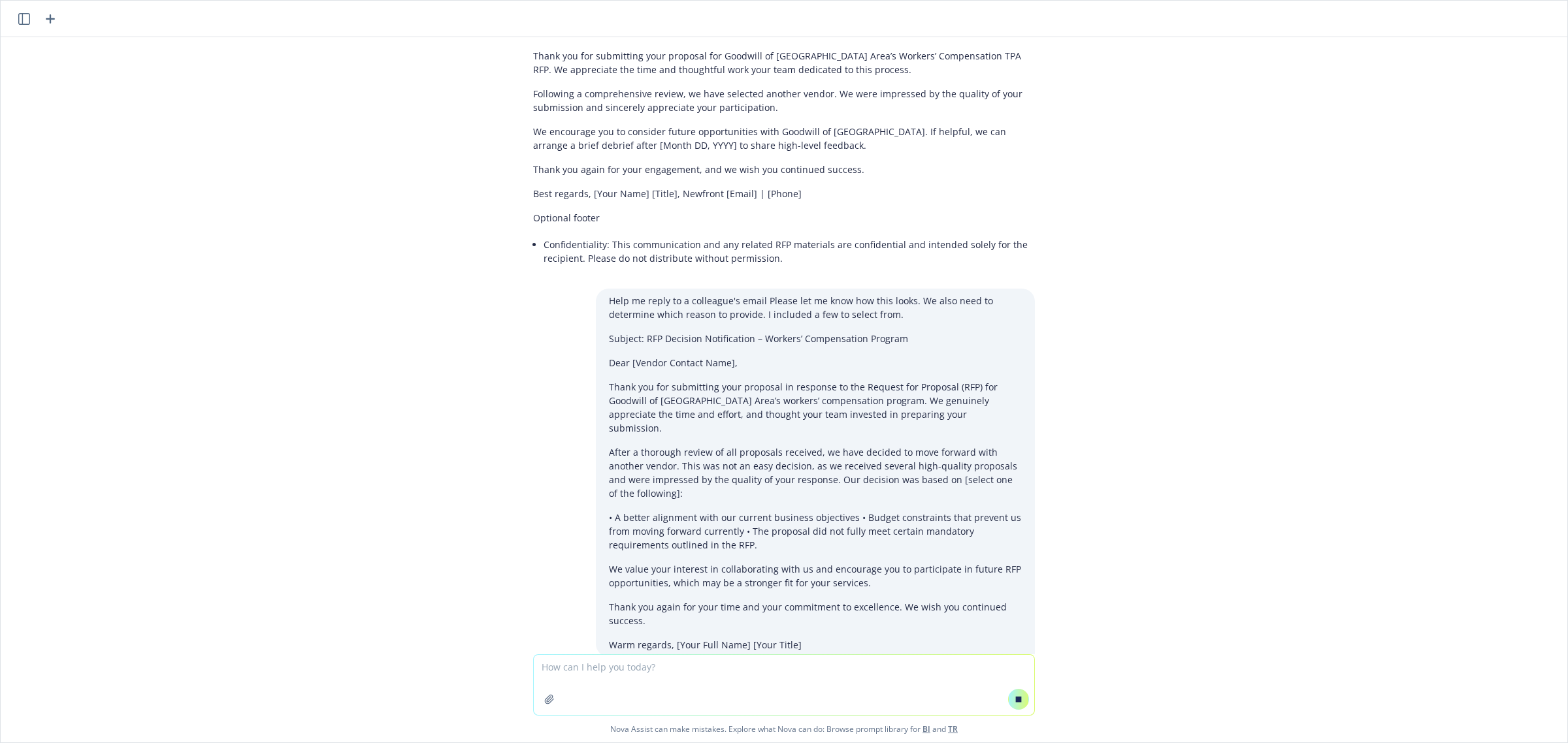
click at [722, 664] on textarea at bounding box center [784, 684] width 500 height 60
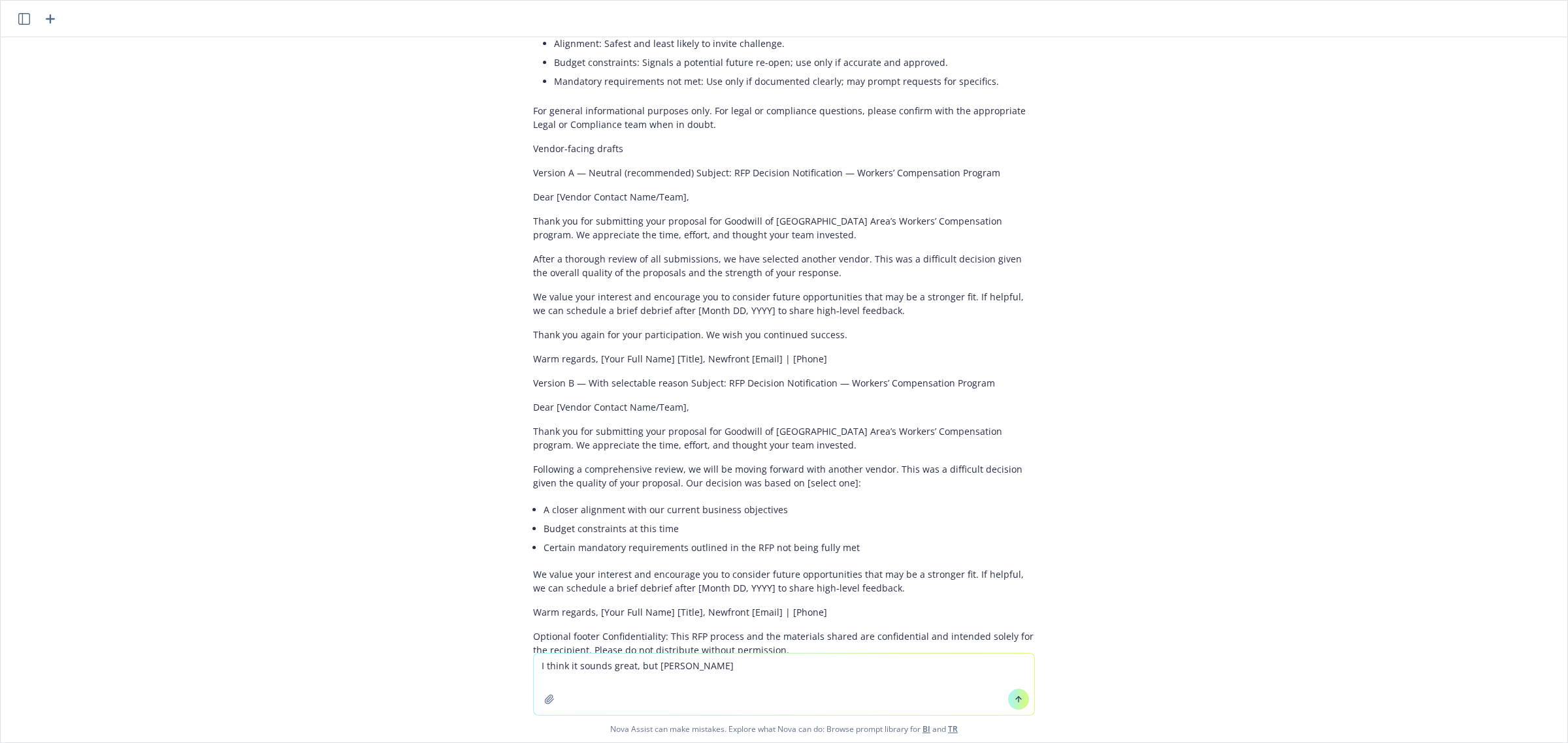
scroll to position [3956, 0]
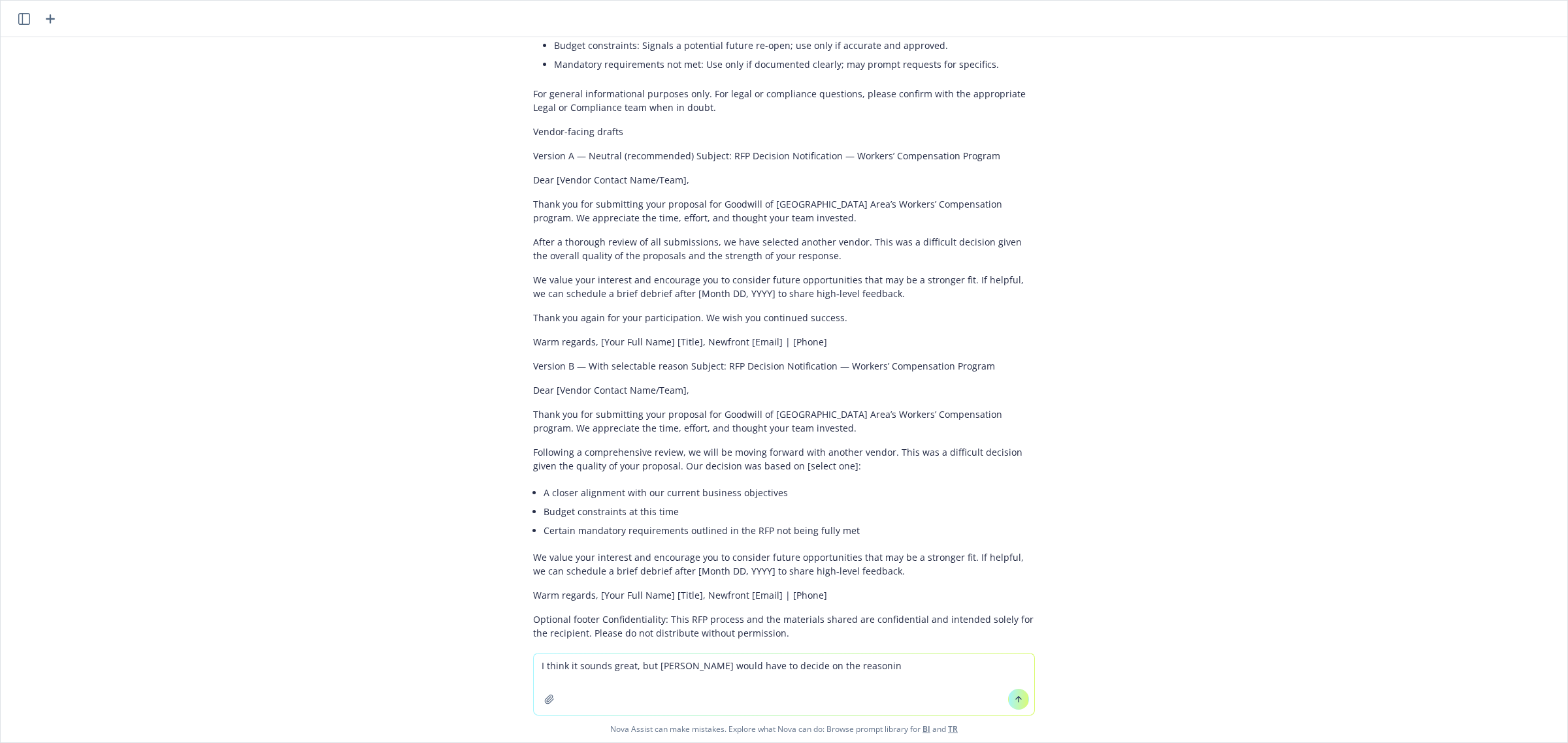
type textarea "I think it sounds great, but [PERSON_NAME] would have to decide on the reasoning"
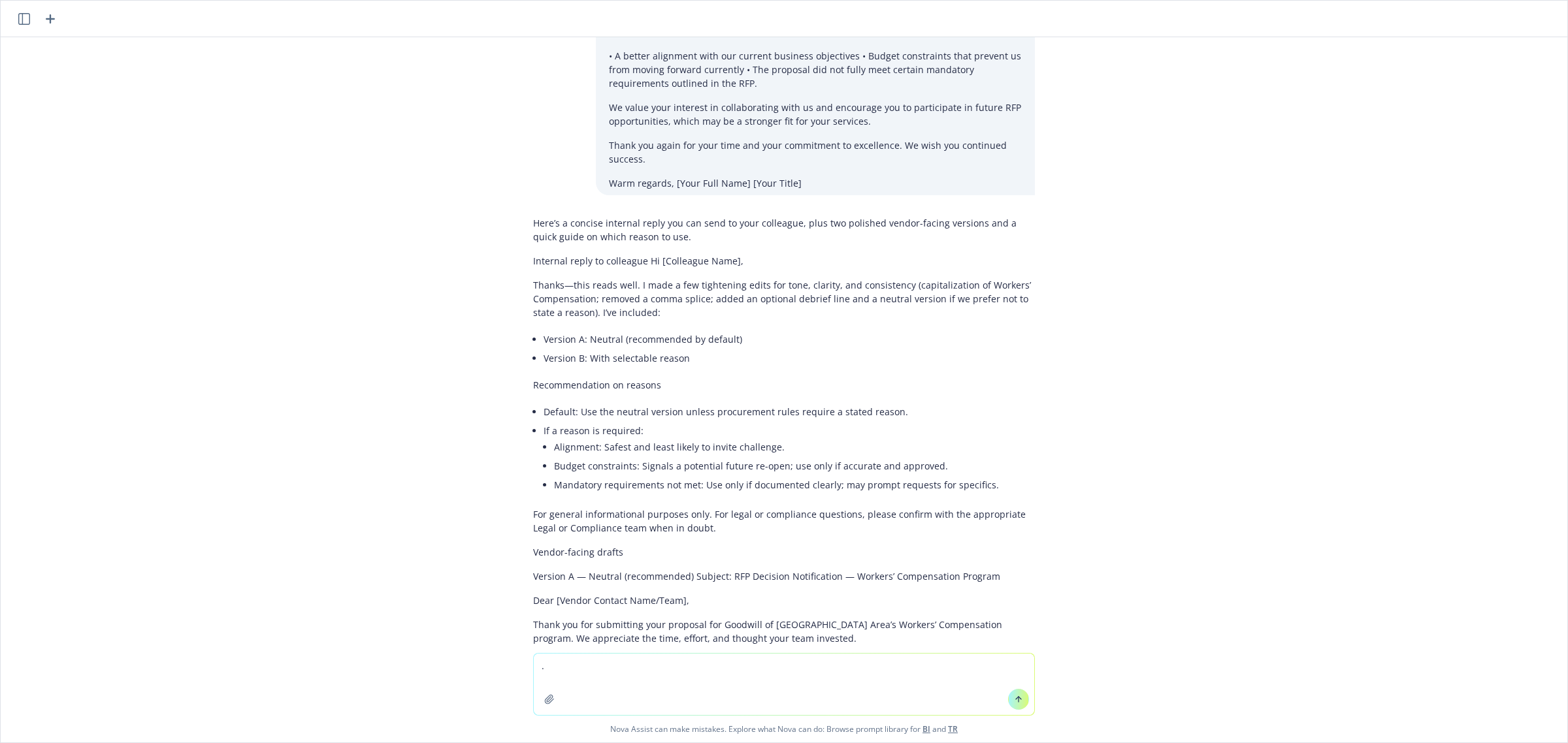
scroll to position [3514, 0]
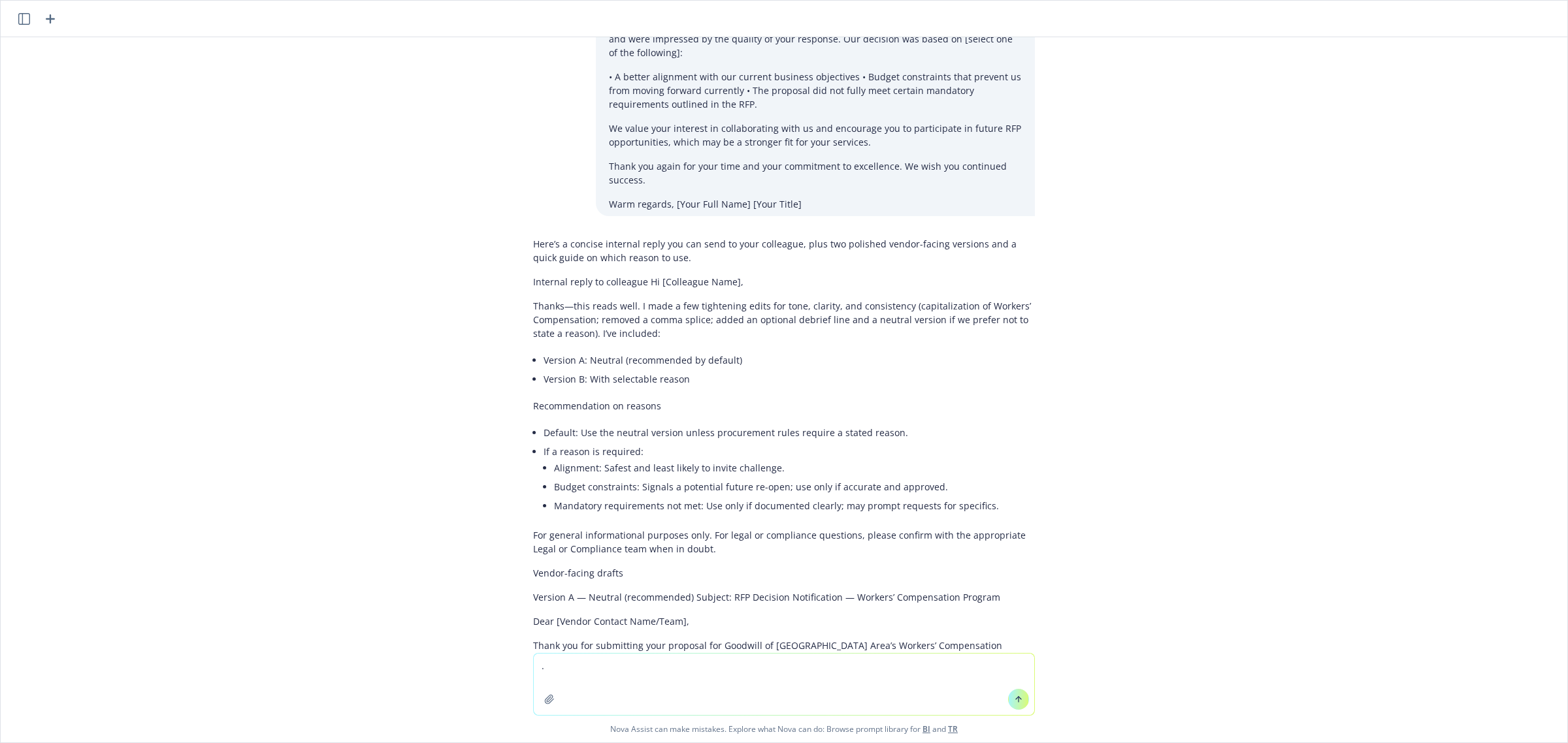
type textarea "."
click at [665, 232] on div "Here’s a concise internal reply you can send to your colleague, plus two polish…" at bounding box center [783, 670] width 501 height 879
click at [653, 299] on p "Thanks—this reads well. I made a few tightening edits for tone, clarity, and co…" at bounding box center [783, 320] width 501 height 41
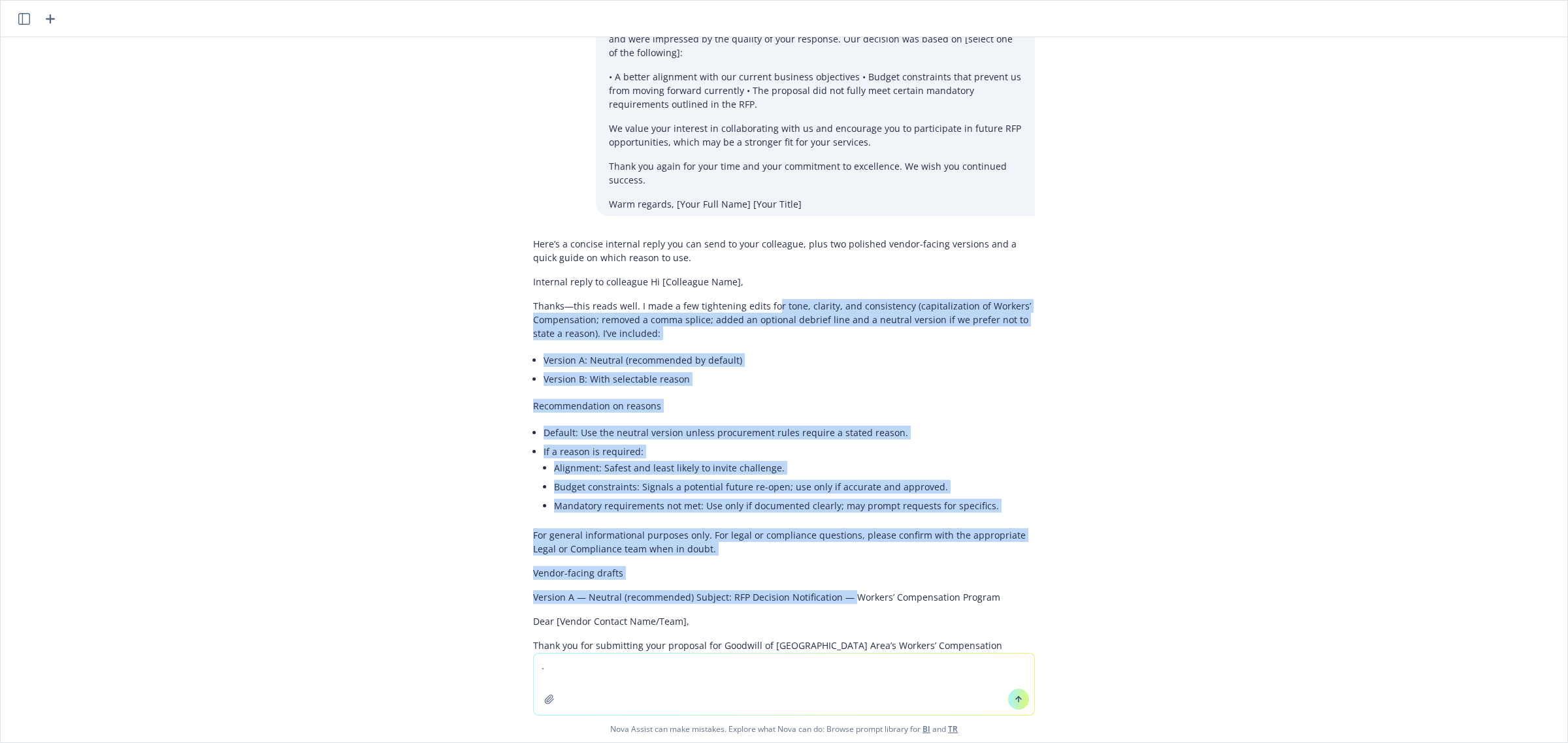
drag, startPoint x: 759, startPoint y: 233, endPoint x: 836, endPoint y: 537, distance: 313.6
click at [836, 537] on div "Here’s a concise internal reply you can send to your colleague, plus two polish…" at bounding box center [783, 670] width 501 height 879
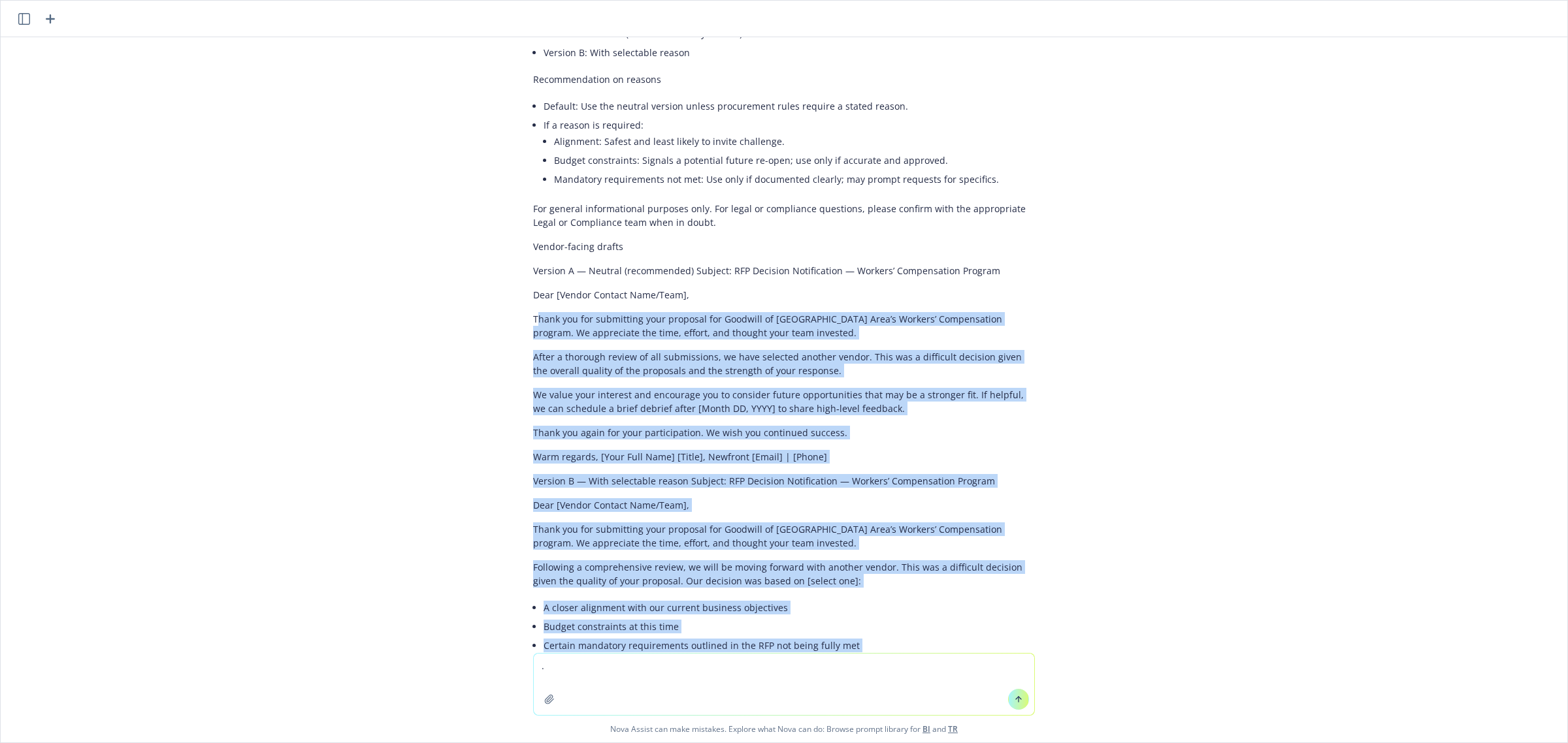
drag, startPoint x: 524, startPoint y: 249, endPoint x: 911, endPoint y: 629, distance: 542.4
click at [911, 629] on div "Here’s a concise internal reply you can send to your colleague, plus two polish…" at bounding box center [783, 344] width 501 height 879
click at [1228, 546] on div "Please polish up this email regarding Yelp's 2025 WCIRB worksheet comparison be…" at bounding box center [784, 345] width 1566 height 616
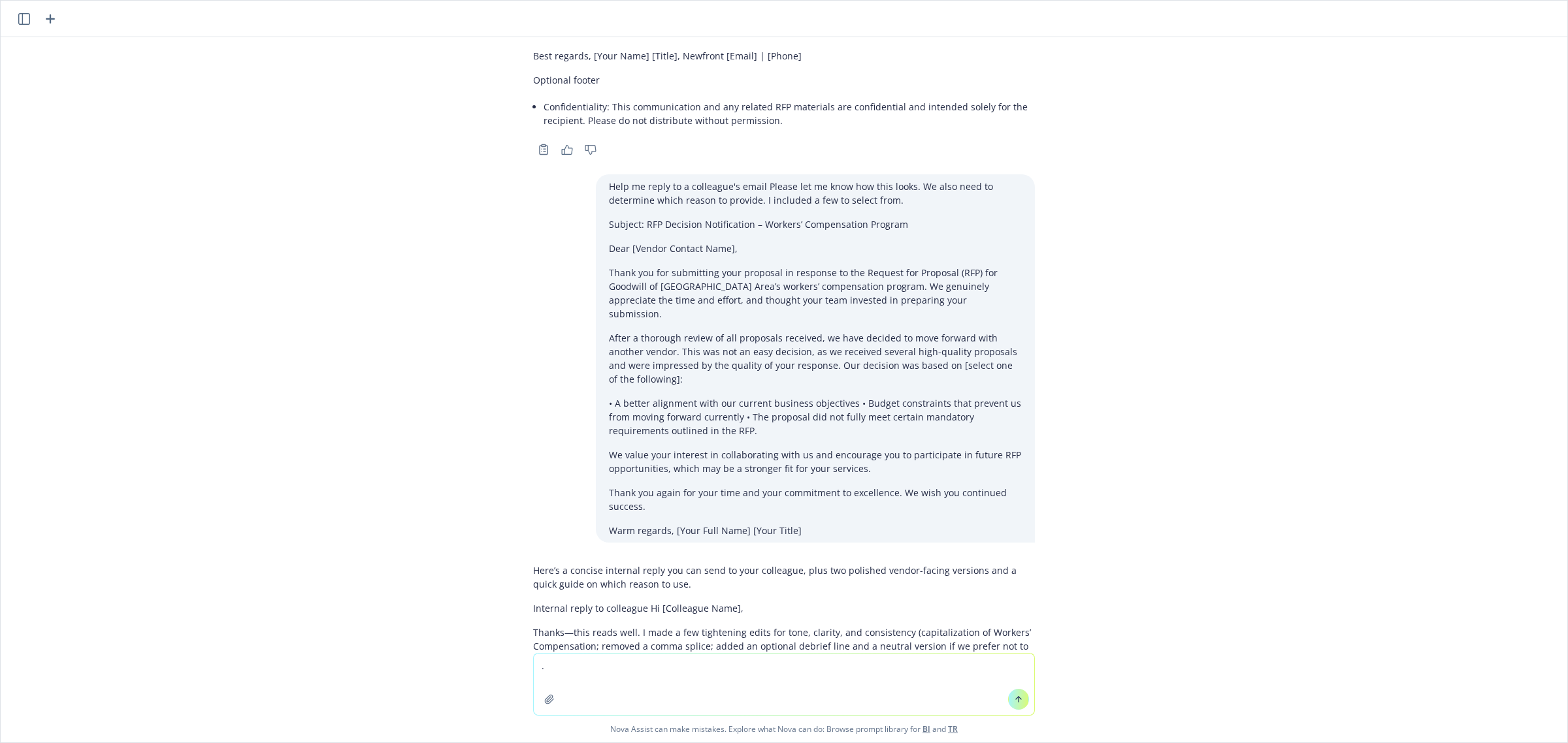
scroll to position [3514, 0]
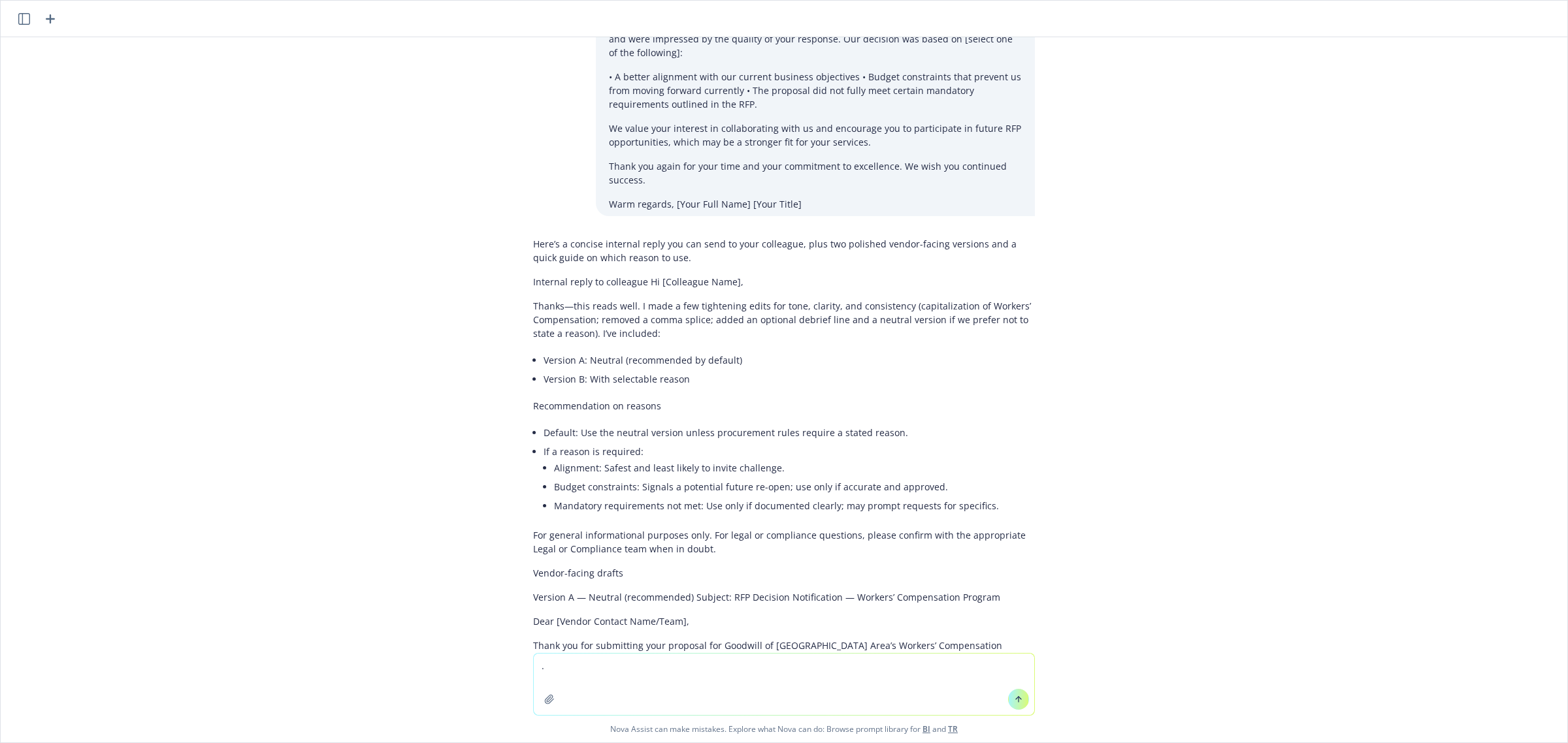
click at [732, 399] on p "Recommendation on reasons" at bounding box center [783, 405] width 501 height 14
click at [737, 237] on p "Here’s a concise internal reply you can send to your colleague, plus two polish…" at bounding box center [783, 250] width 501 height 27
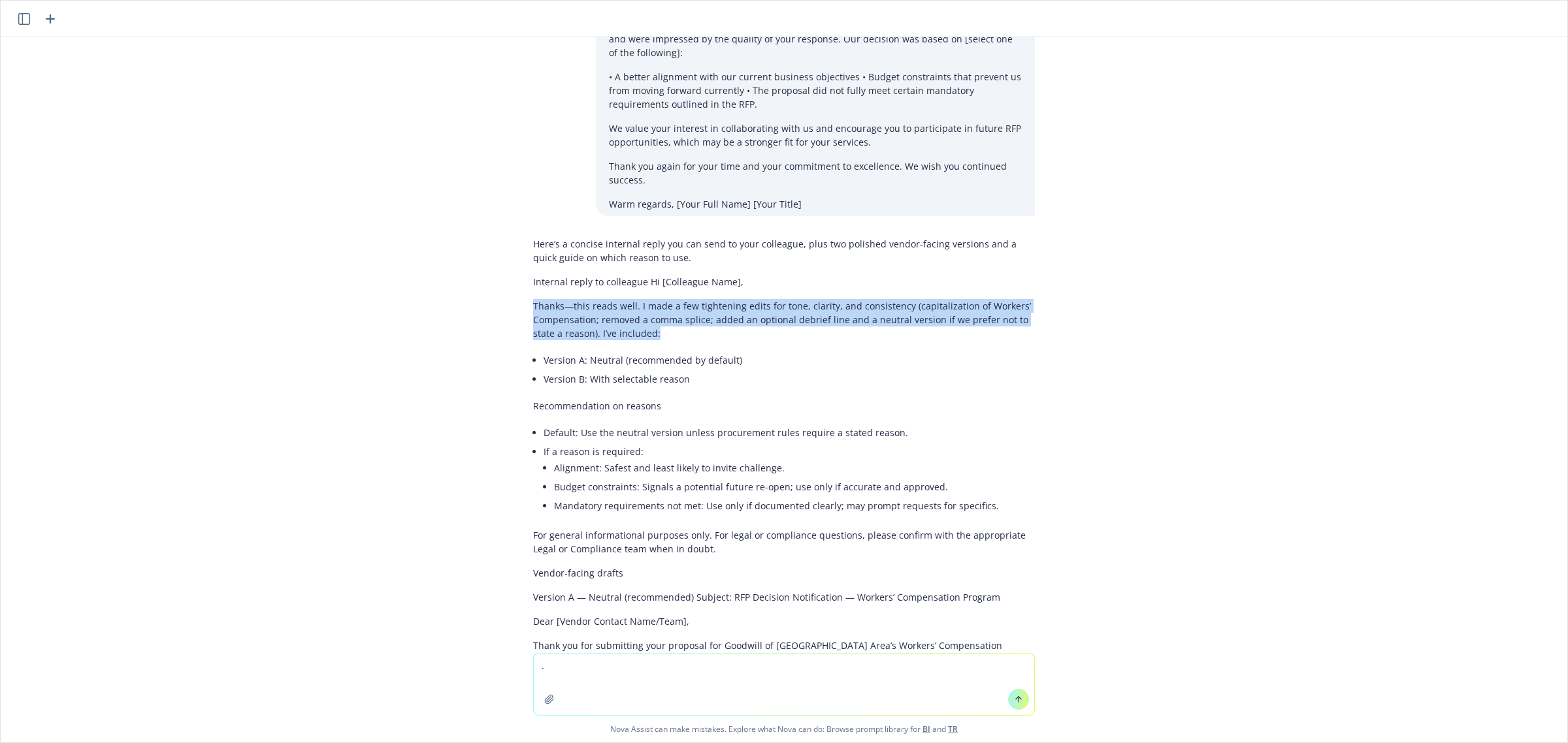
drag, startPoint x: 520, startPoint y: 235, endPoint x: 751, endPoint y: 262, distance: 232.6
click at [751, 299] on p "Thanks—this reads well. I made a few tightening edits for tone, clarity, and co…" at bounding box center [783, 320] width 501 height 41
drag, startPoint x: 635, startPoint y: 211, endPoint x: 704, endPoint y: 263, distance: 86.4
click at [704, 263] on div "Here’s a concise internal reply you can send to your colleague, plus two polish…" at bounding box center [783, 670] width 501 height 879
copy div "Hi [Colleague Name], Thanks—this reads well. I made a few tightening edits for …"
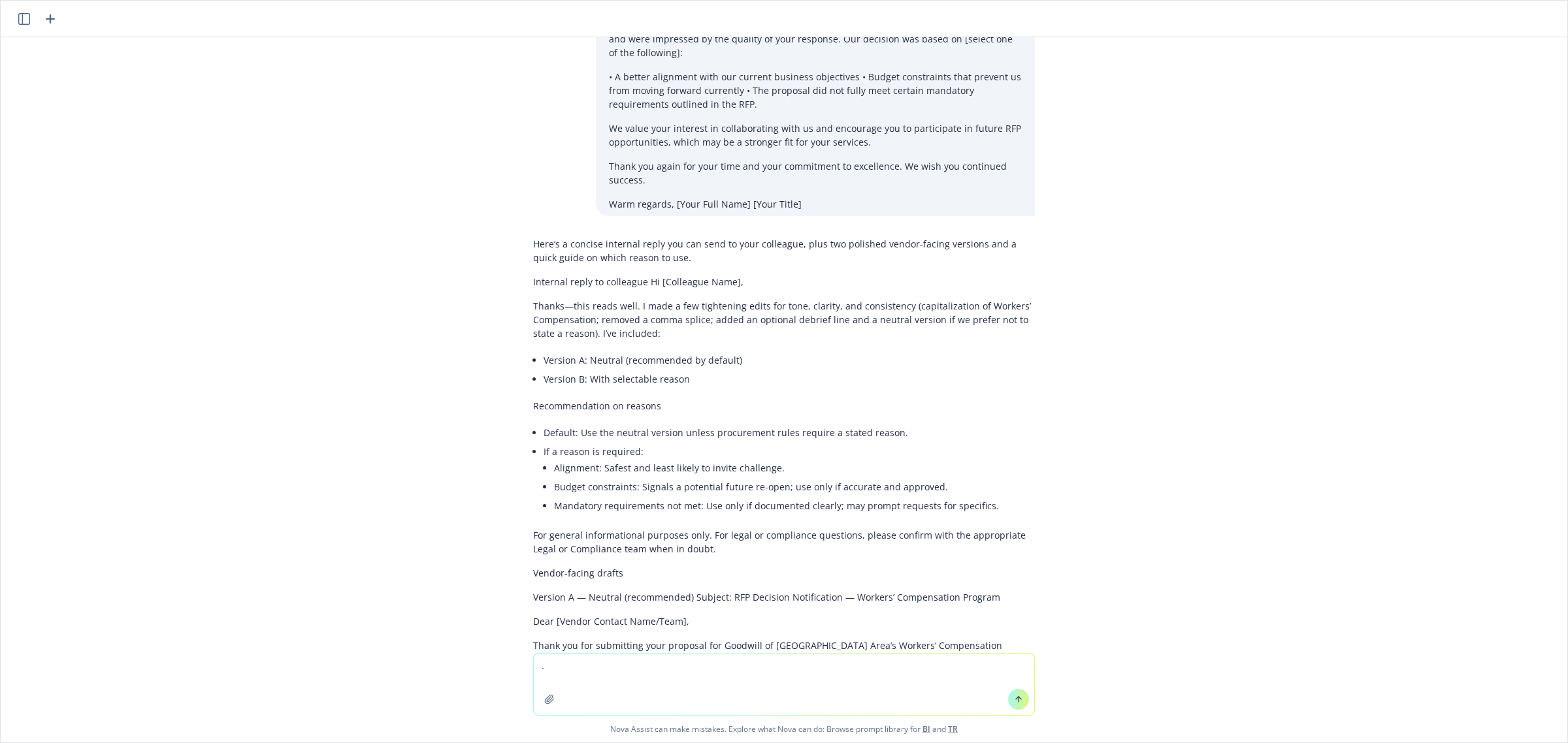
click at [492, 343] on div "Please polish up this email regarding Yelp's 2025 WCIRB worksheet comparison be…" at bounding box center [784, 345] width 1566 height 616
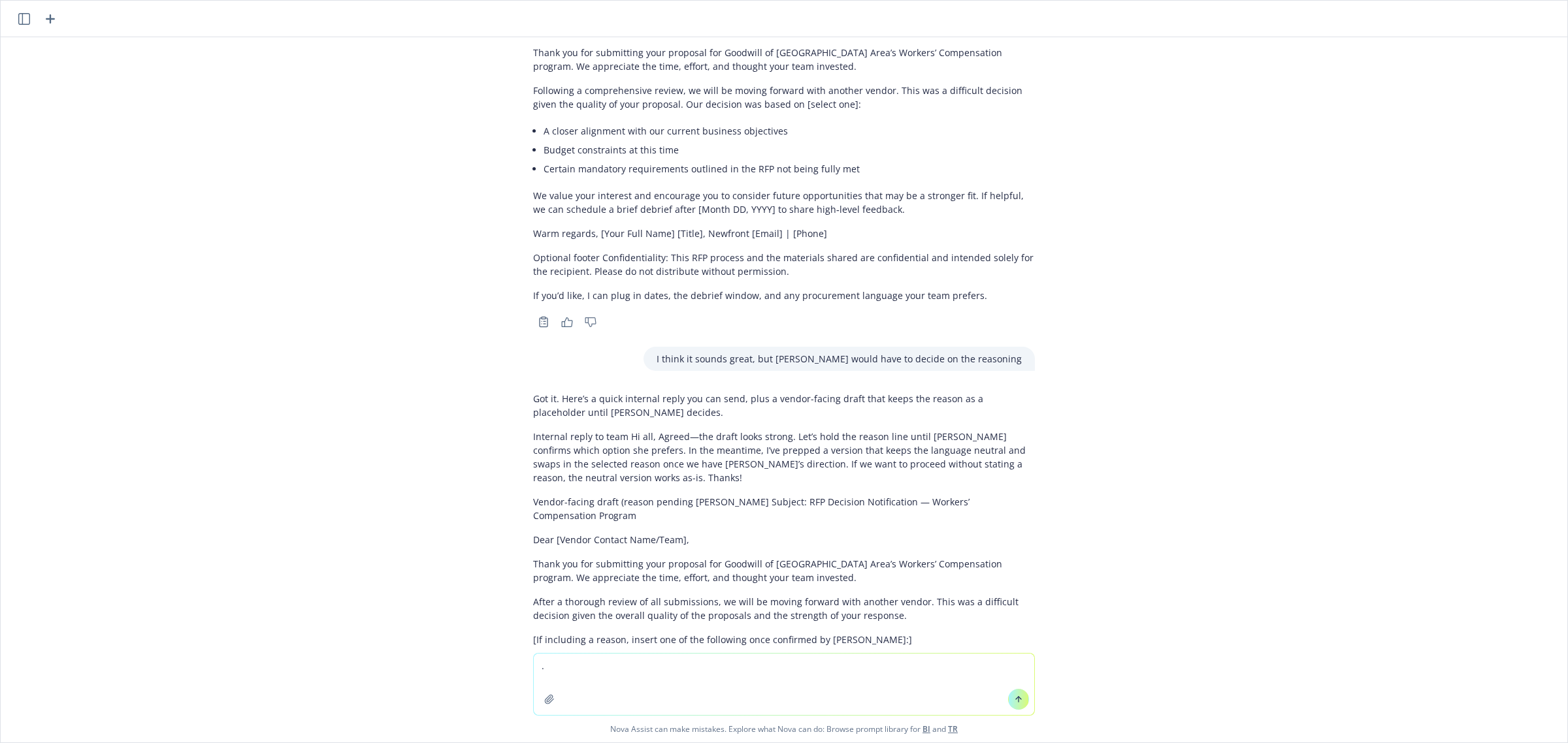
scroll to position [4452, 0]
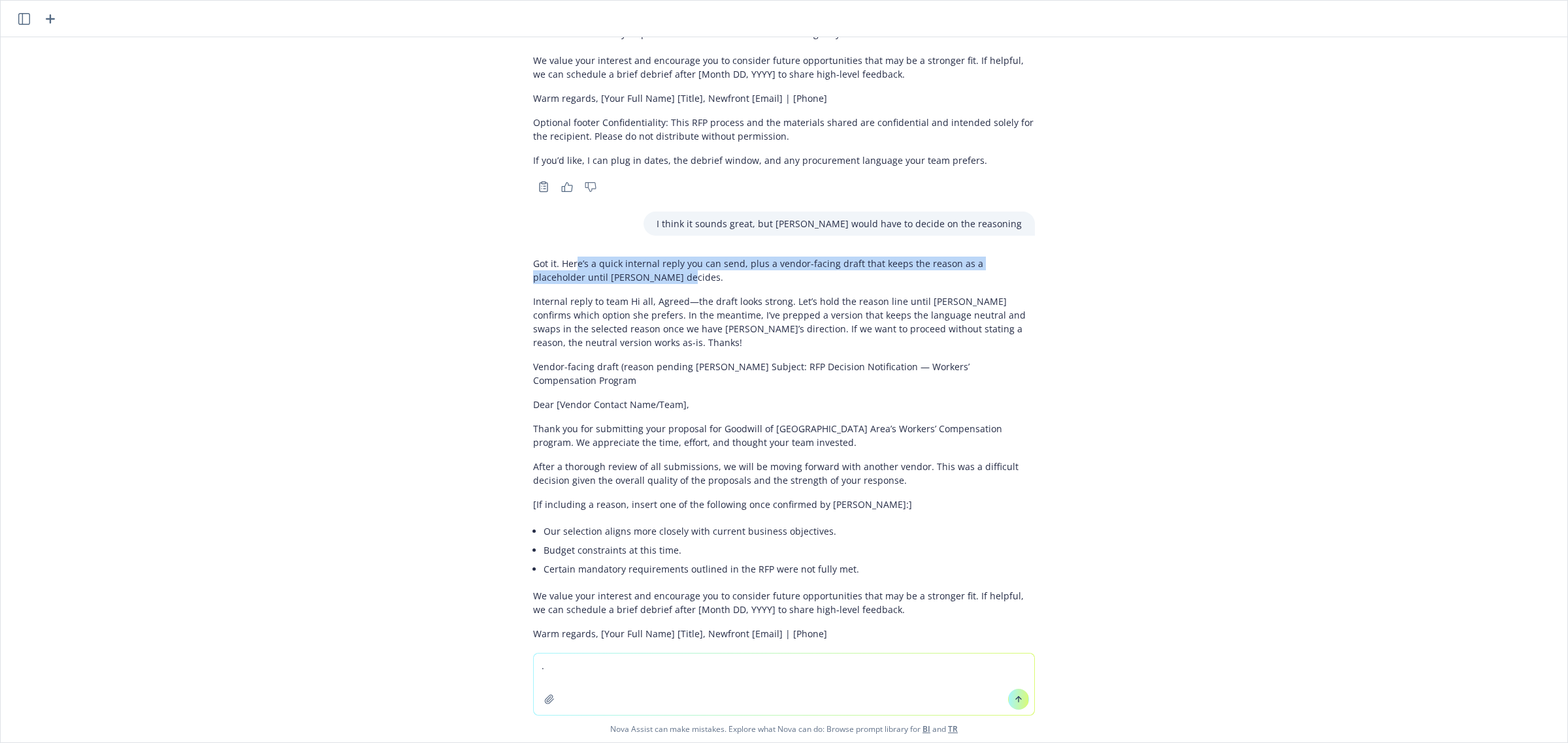
drag, startPoint x: 565, startPoint y: 191, endPoint x: 634, endPoint y: 209, distance: 71.3
click at [634, 257] on p "Got it. Here’s a quick internal reply you can send, plus a vendor-facing draft …" at bounding box center [783, 270] width 501 height 27
click at [628, 295] on p "Internal reply to team Hi all, Agreed—the draft looks strong. Let’s hold the re…" at bounding box center [783, 322] width 501 height 55
click at [625, 295] on p "Internal reply to team Hi all, Agreed—the draft looks strong. Let’s hold the re…" at bounding box center [783, 322] width 501 height 55
click at [708, 295] on p "Internal reply to team Hi all, Agreed—the draft looks strong. Let’s hold the re…" at bounding box center [783, 322] width 501 height 55
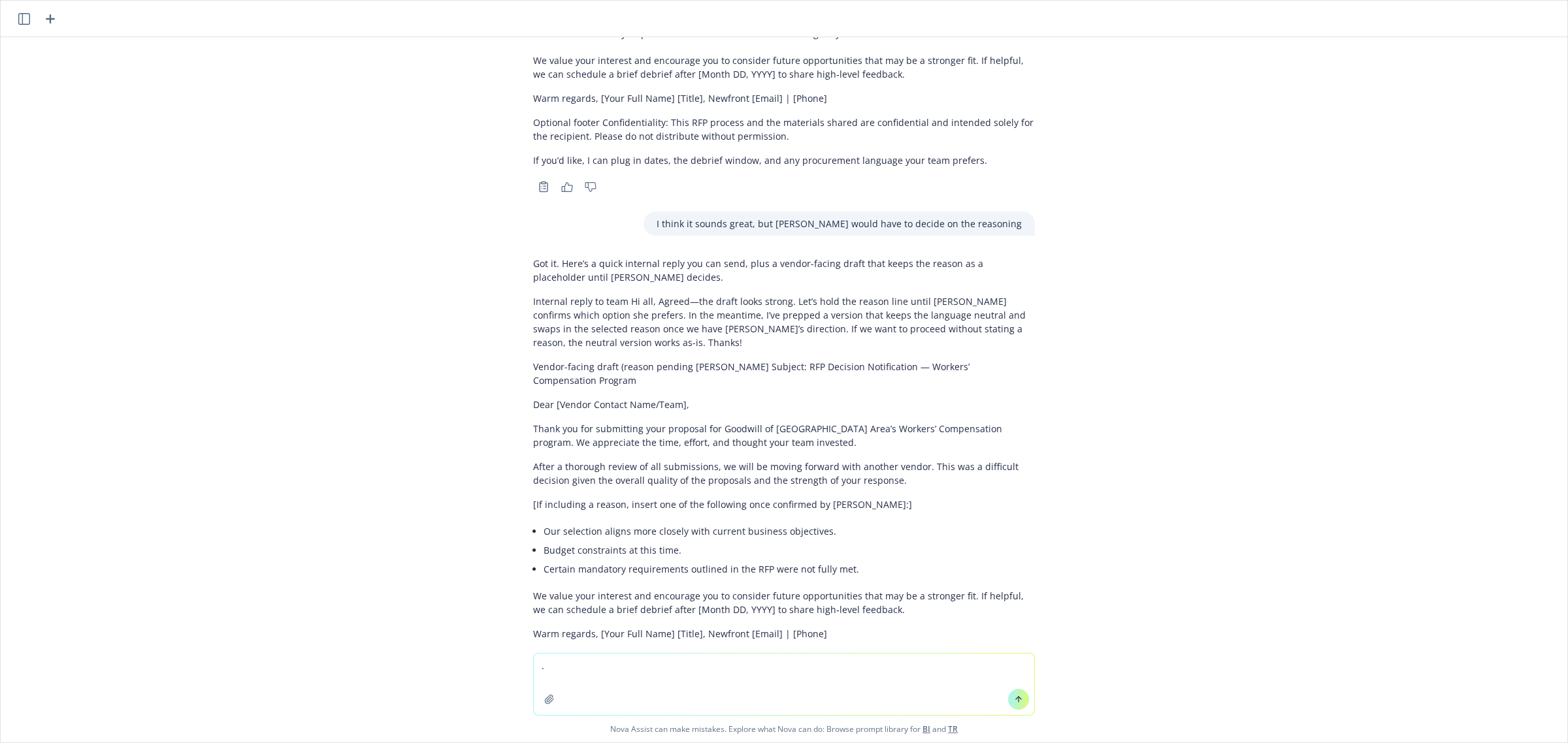
click at [826, 295] on p "Internal reply to team Hi all, Agreed—the draft looks strong. Let’s hold the re…" at bounding box center [783, 322] width 501 height 55
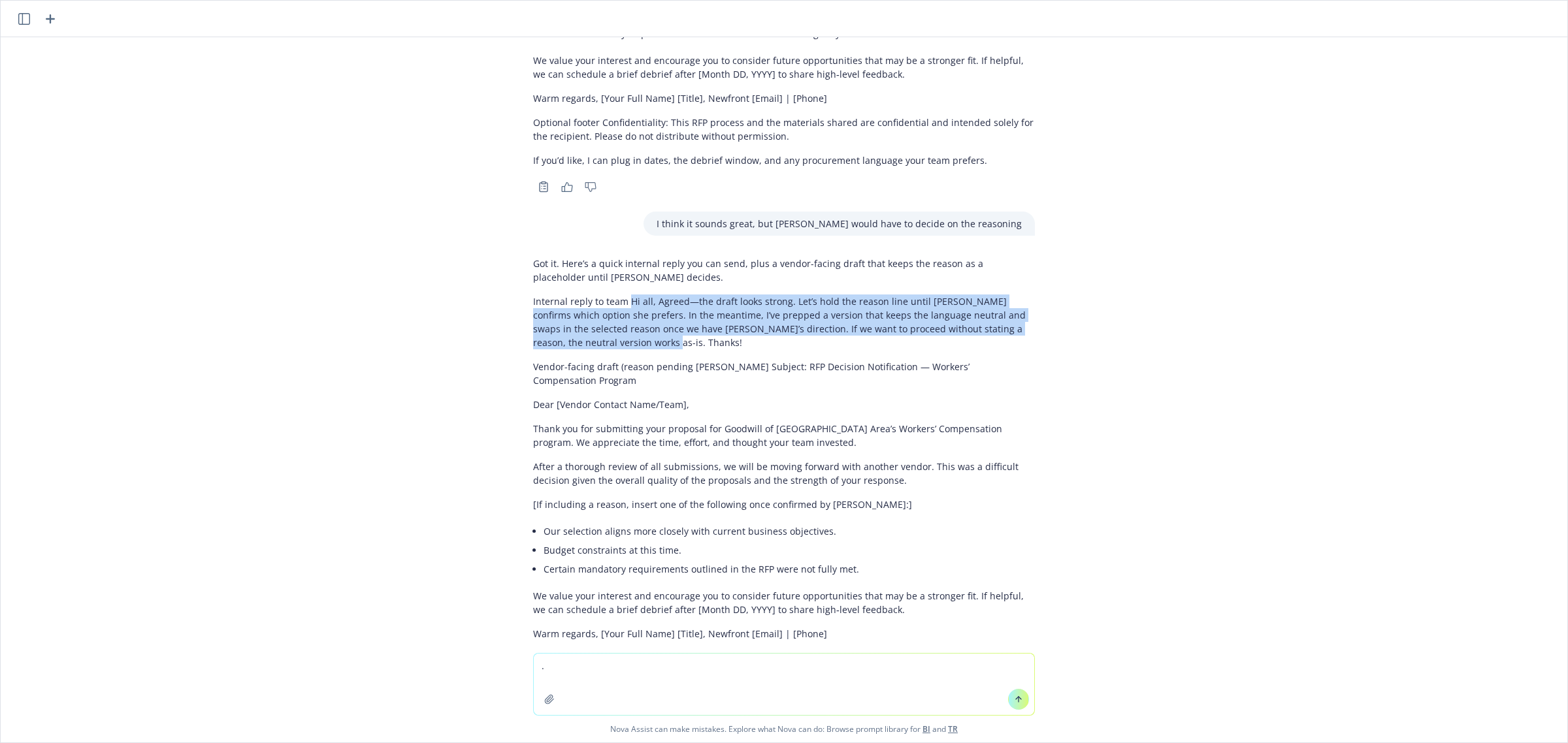
drag, startPoint x: 616, startPoint y: 226, endPoint x: 605, endPoint y: 274, distance: 49.2
click at [605, 295] on p "Internal reply to team Hi all, Agreed—the draft looks strong. Let’s hold the re…" at bounding box center [783, 322] width 501 height 55
copy p "Hi all, Agreed—the draft looks strong. Let’s hold the reason line until [PERSON…"
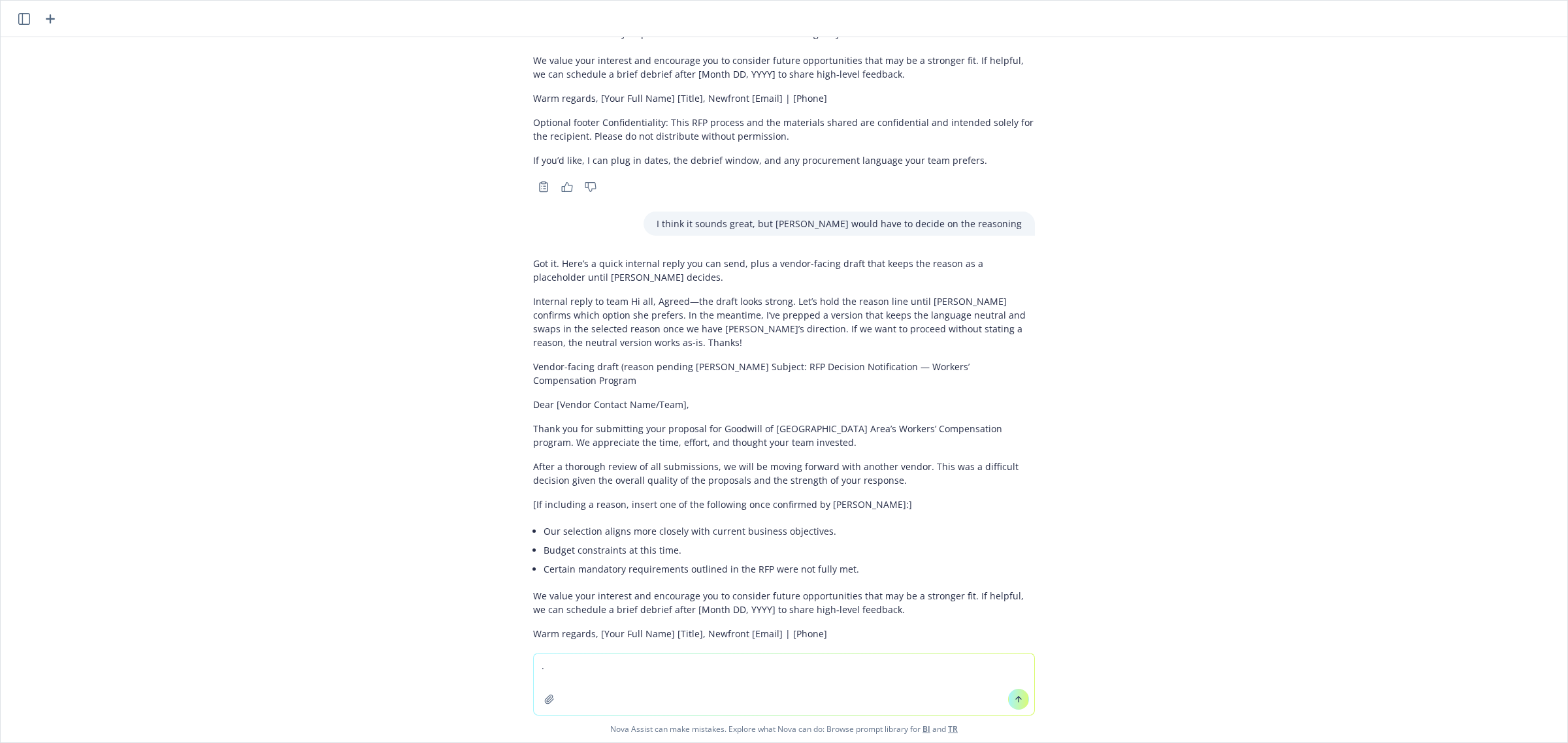
click at [880, 286] on div "Got it. Here’s a quick internal reply you can send, plus a vendor-facing draft …" at bounding box center [783, 467] width 501 height 432
click at [562, 328] on div "Got it. Here’s a quick internal reply you can send, plus a vendor-facing draft …" at bounding box center [783, 467] width 501 height 432
click at [562, 422] on p "Thank you for submitting your proposal for Goodwill of [GEOGRAPHIC_DATA] Area’s…" at bounding box center [783, 435] width 501 height 27
click at [745, 360] on p "Vendor-facing draft (reason pending [PERSON_NAME] Subject: RFP Decision Notific…" at bounding box center [783, 373] width 501 height 27
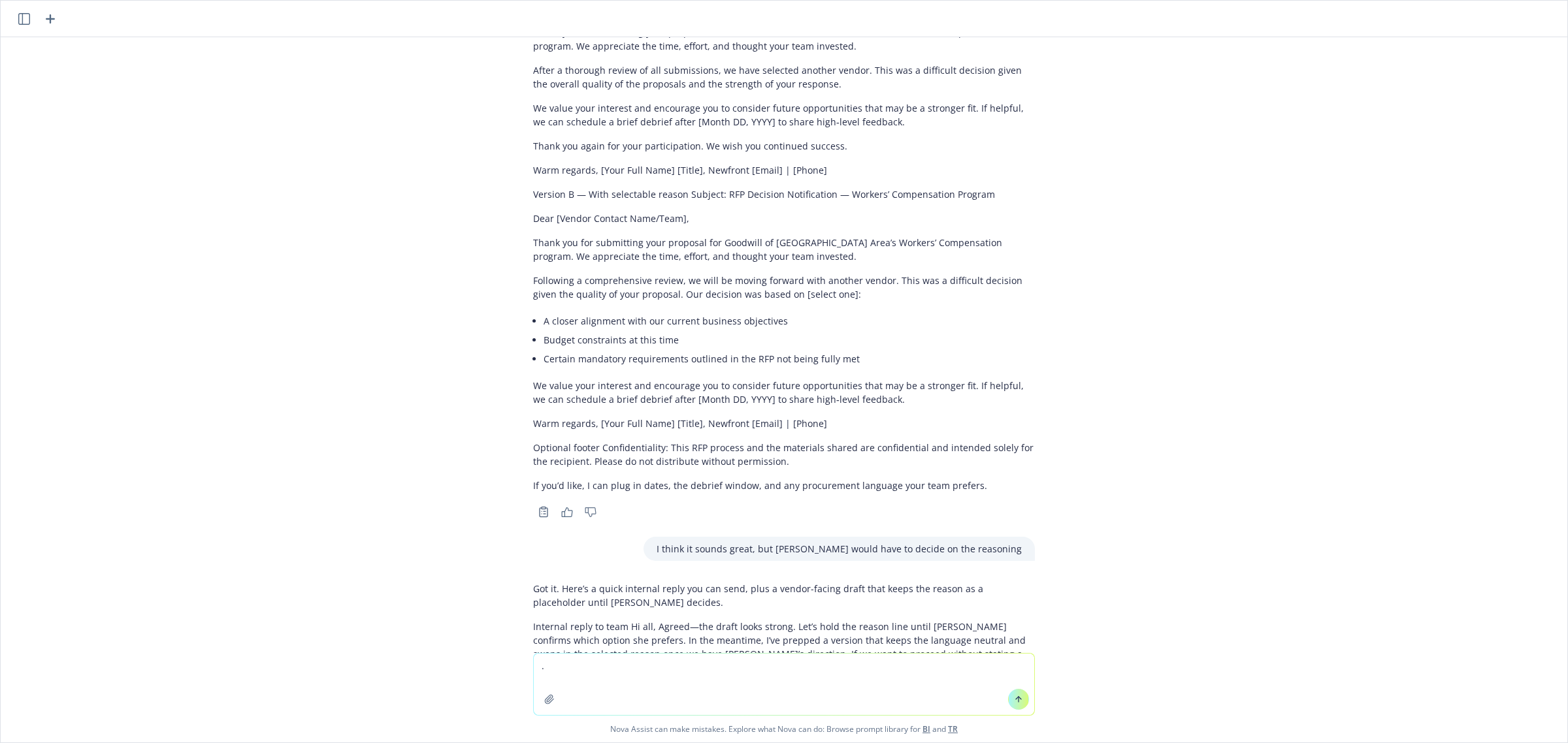
scroll to position [3801, 0]
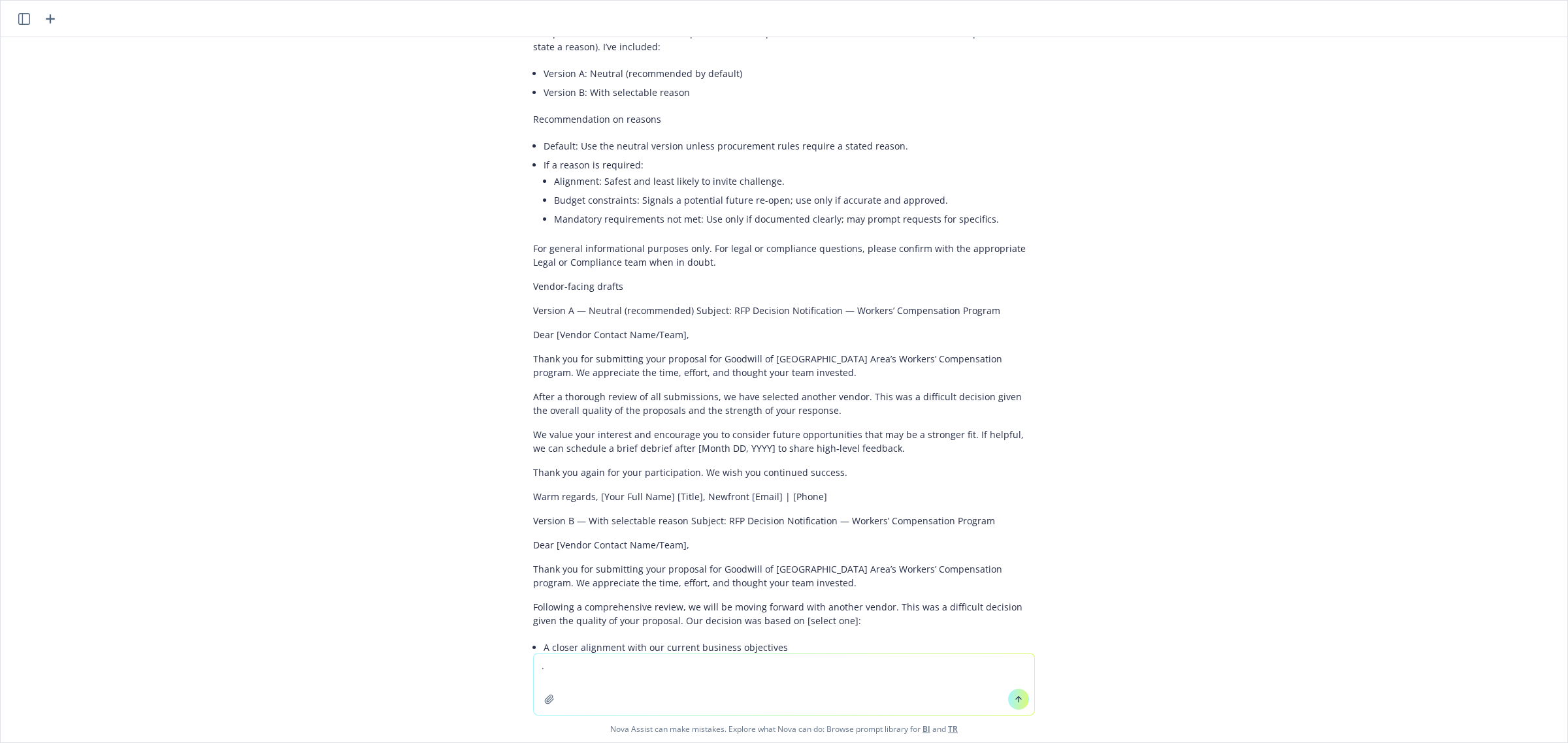
click at [622, 352] on p "Thank you for submitting your proposal for Goodwill of [GEOGRAPHIC_DATA] Area’s…" at bounding box center [783, 365] width 501 height 27
click at [533, 352] on p "Thank you for submitting your proposal for Goodwill of [GEOGRAPHIC_DATA] Area’s…" at bounding box center [783, 365] width 501 height 27
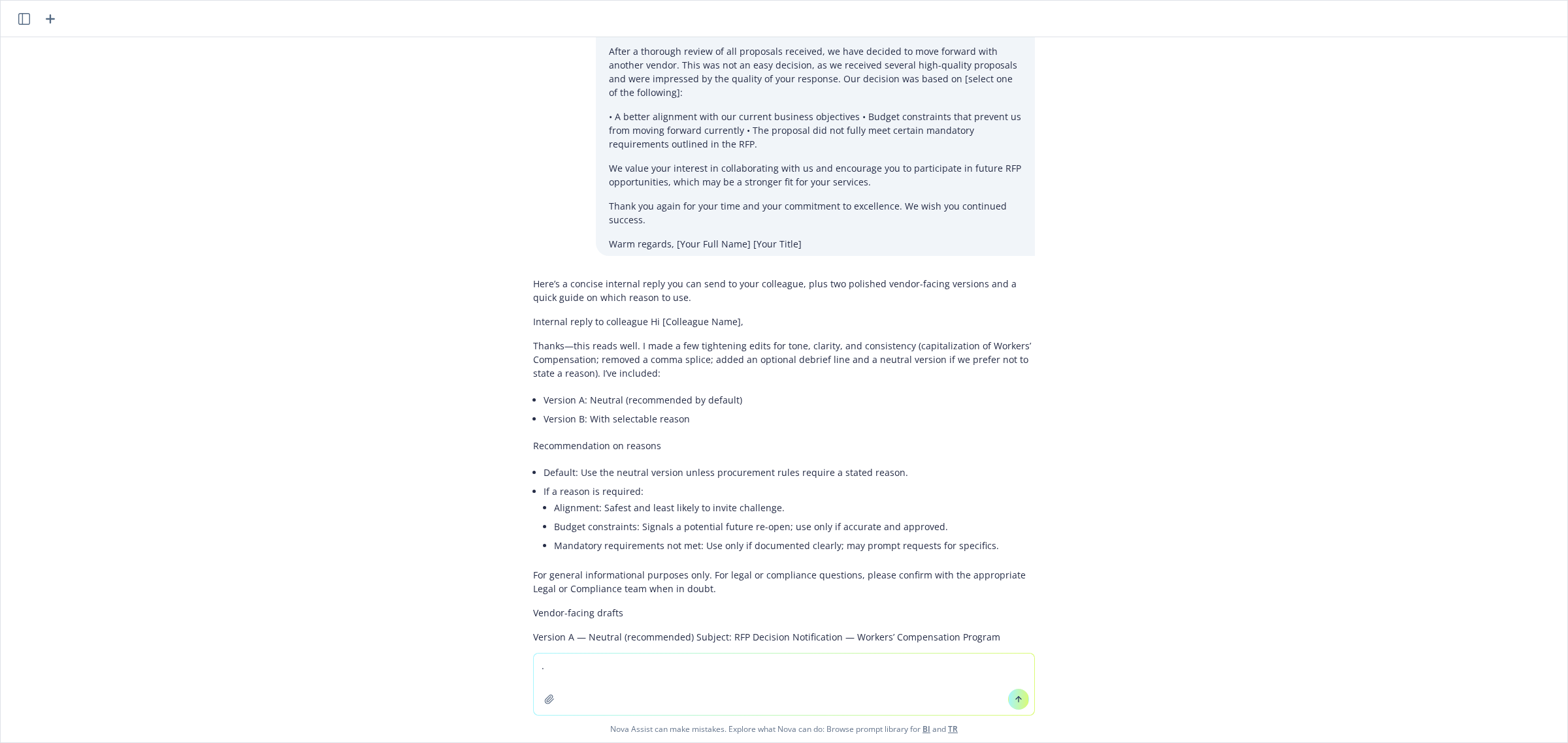
click at [646, 338] on p "Thanks—this reads well. I made a few tightening edits for tone, clarity, and co…" at bounding box center [783, 359] width 501 height 41
click at [624, 338] on p "Thanks—this reads well. I made a few tightening edits for tone, clarity, and co…" at bounding box center [783, 359] width 501 height 41
click at [850, 338] on p "Thanks—this reads well. I made a few tightening edits for tone, clarity, and co…" at bounding box center [783, 359] width 501 height 41
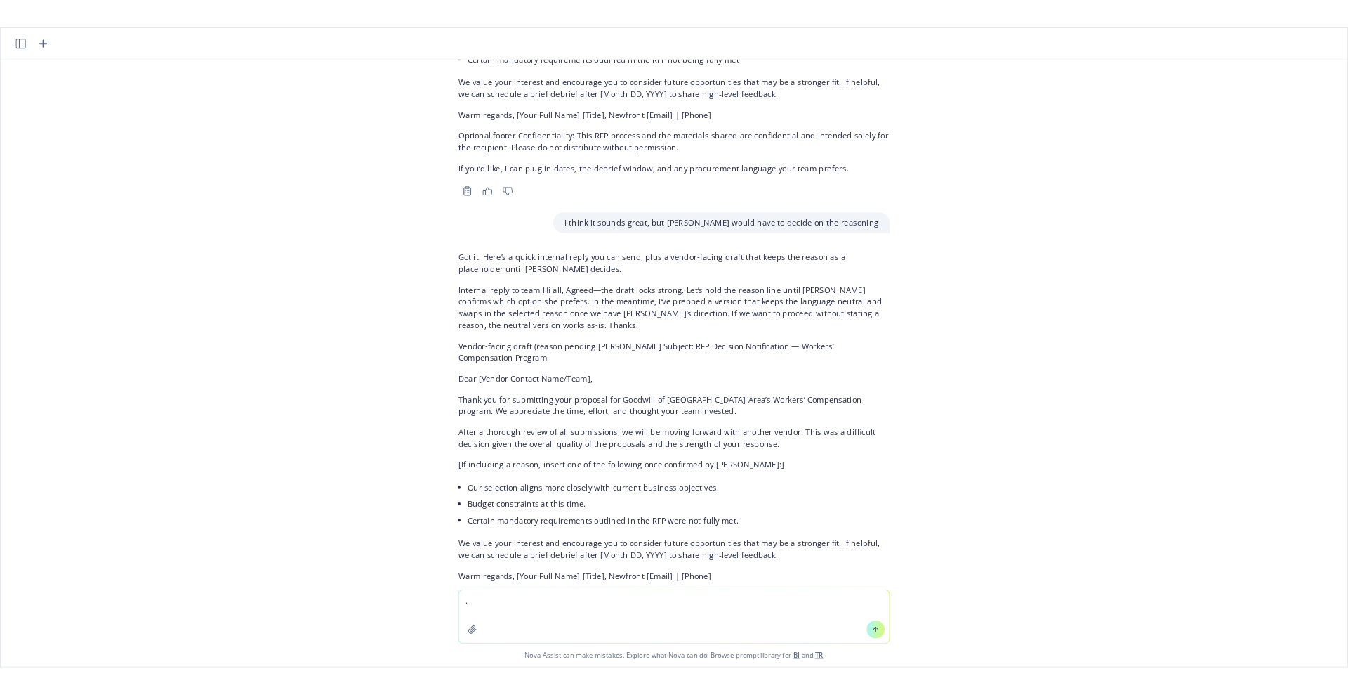
scroll to position [4788, 0]
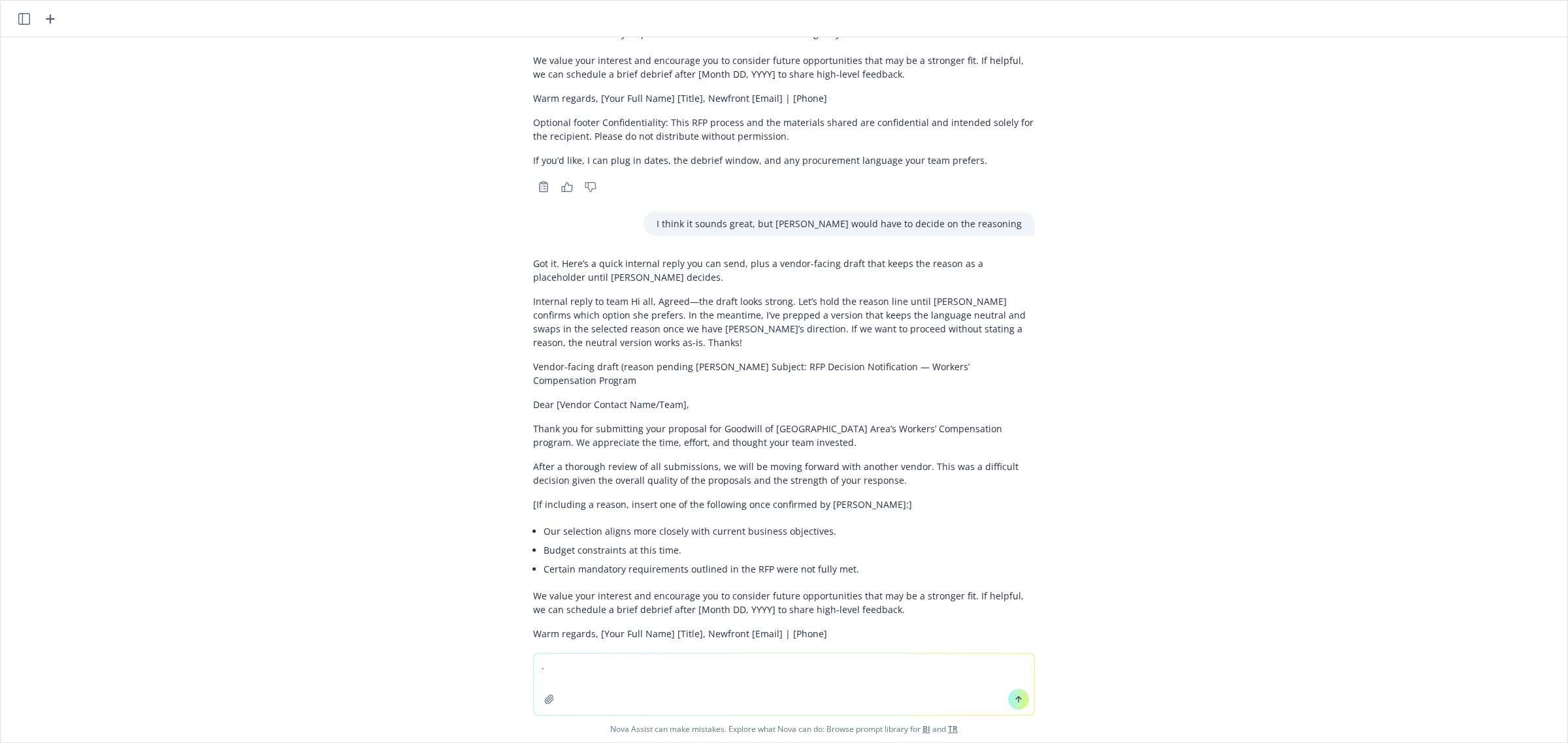
click at [638, 374] on div "Got it. Here’s a quick internal reply you can send, plus a vendor-facing draft …" at bounding box center [783, 467] width 501 height 432
click at [683, 422] on p "Thank you for submitting your proposal for Goodwill of [GEOGRAPHIC_DATA] Area’s…" at bounding box center [783, 435] width 501 height 27
click at [751, 422] on p "Thank you for submitting your proposal for Goodwill of [GEOGRAPHIC_DATA] Area’s…" at bounding box center [783, 435] width 501 height 27
click at [554, 422] on p "Thank you for submitting your proposal for Goodwill of [GEOGRAPHIC_DATA] Area’s…" at bounding box center [783, 435] width 501 height 27
click at [614, 422] on p "Thank you for submitting your proposal for Goodwill of [GEOGRAPHIC_DATA] Area’s…" at bounding box center [783, 435] width 501 height 27
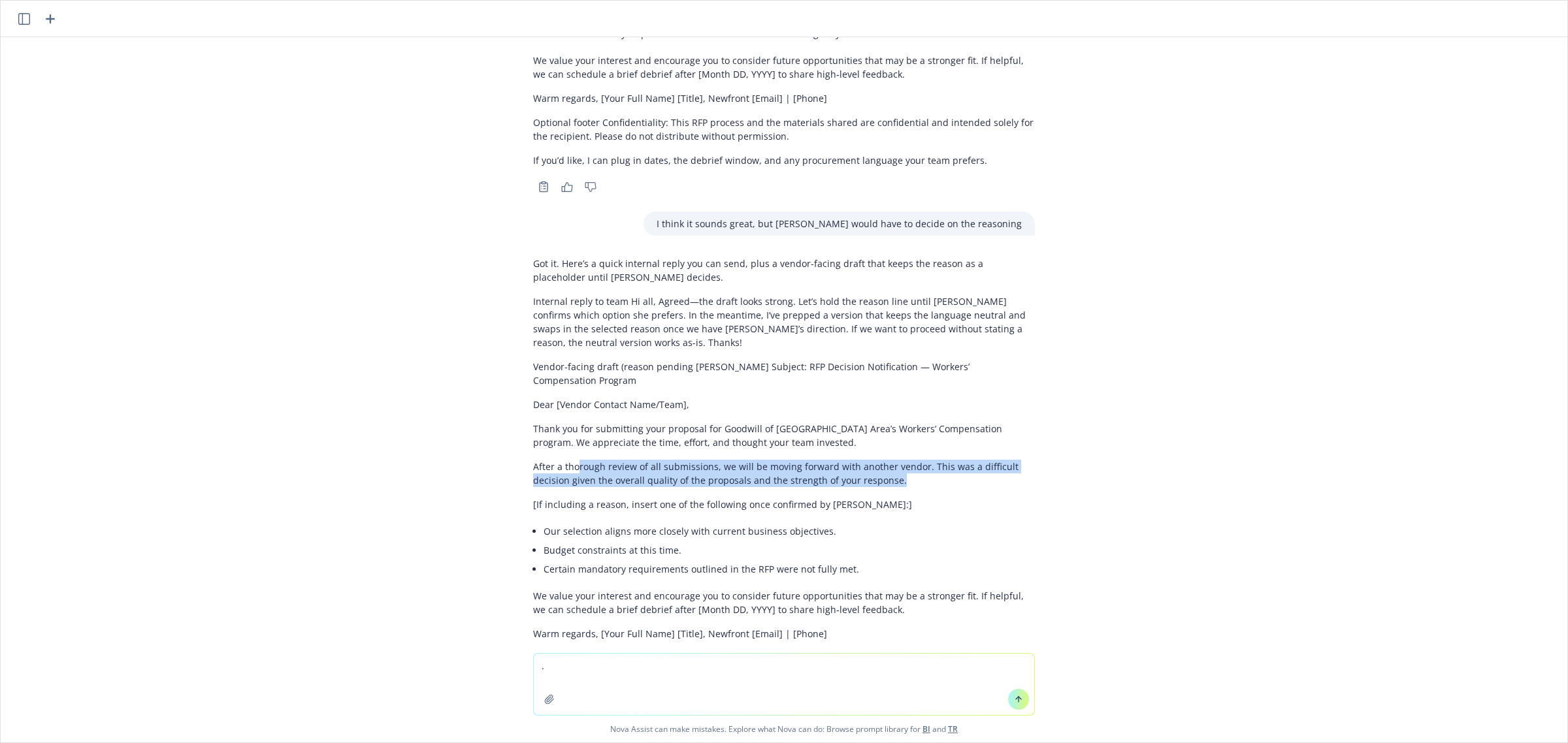
drag, startPoint x: 563, startPoint y: 383, endPoint x: 895, endPoint y: 405, distance: 332.7
click at [895, 405] on div "Got it. Here’s a quick internal reply you can send, plus a vendor-facing draft …" at bounding box center [783, 467] width 501 height 432
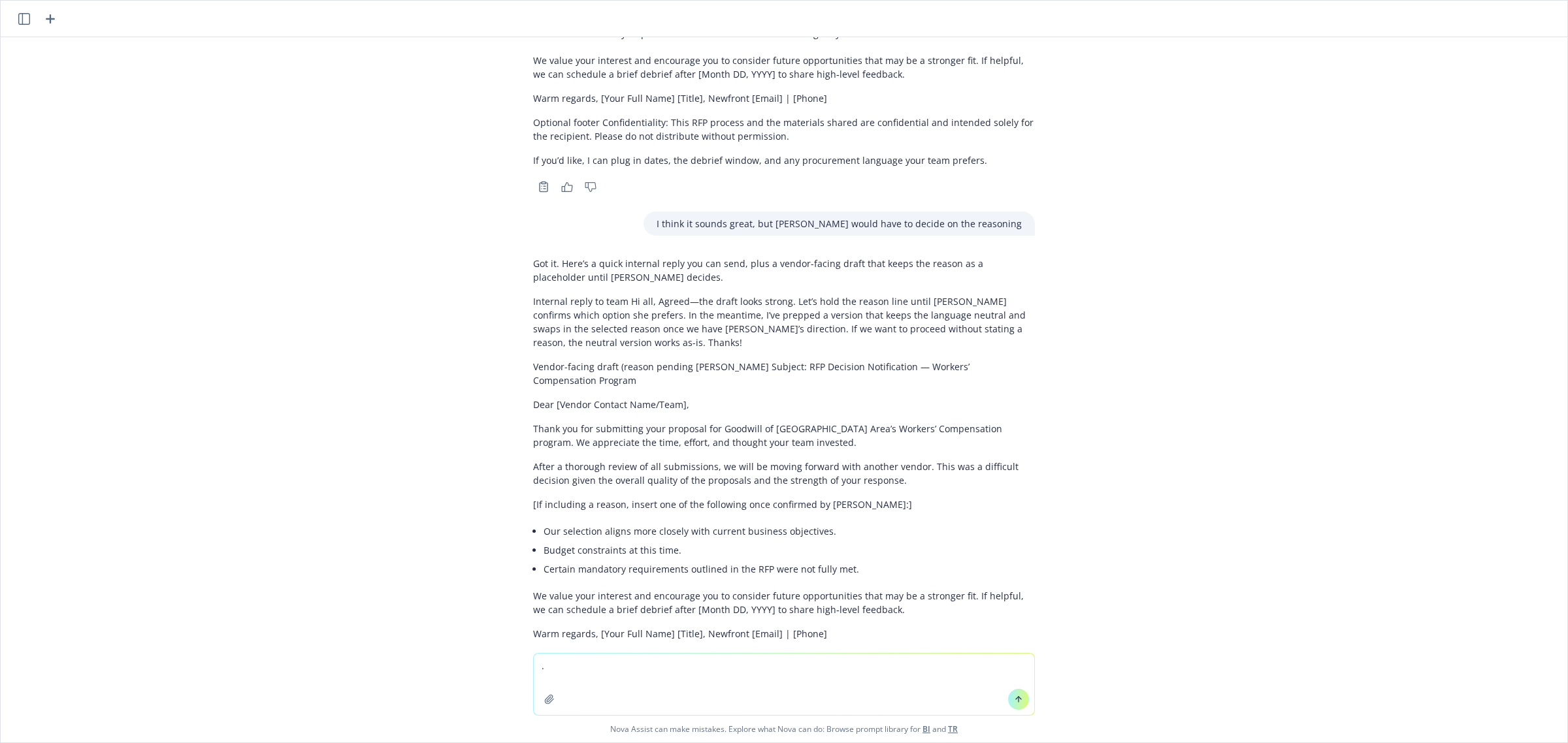
click at [592, 498] on p "[If including a reason, insert one of the following once confirmed by [PERSON_N…" at bounding box center [783, 504] width 501 height 14
click at [903, 459] on p "After a thorough review of all submissions, we will be moving forward with anot…" at bounding box center [783, 472] width 501 height 27
click at [542, 589] on p "We value your interest and encourage you to consider future opportunities that …" at bounding box center [783, 602] width 501 height 27
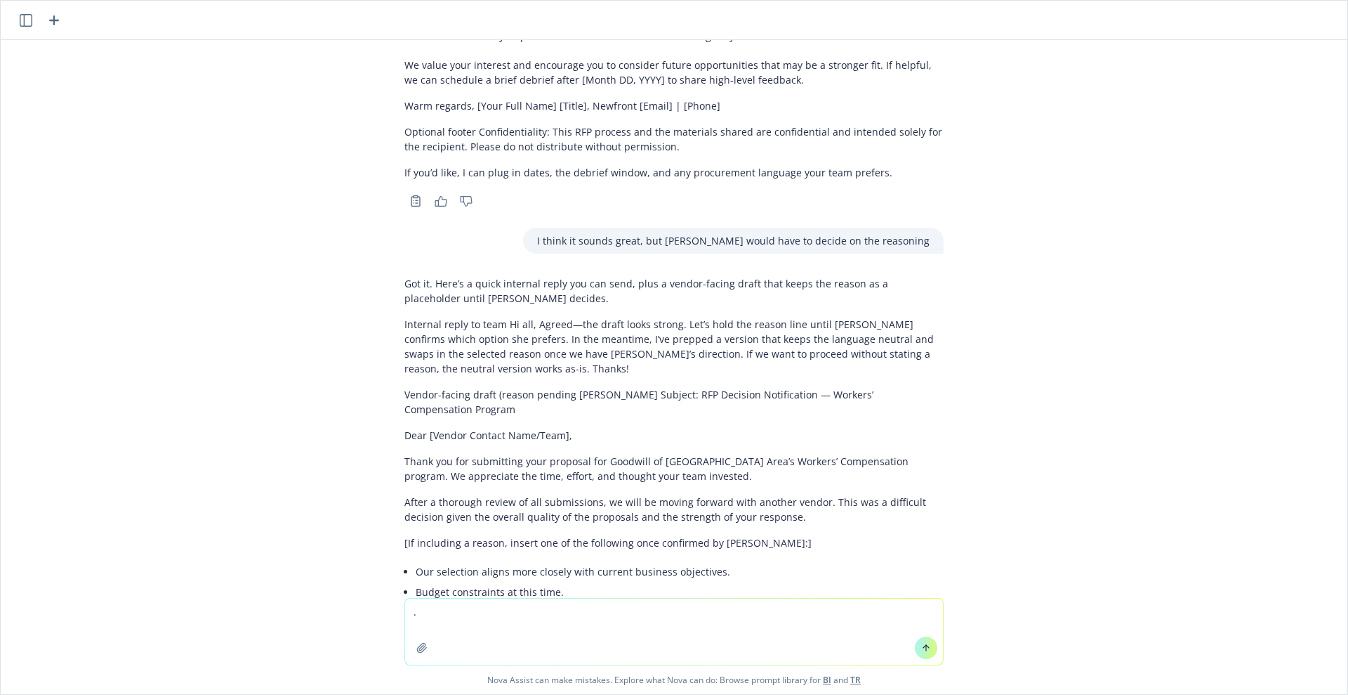
scroll to position [4722, 0]
